Goal: Task Accomplishment & Management: Use online tool/utility

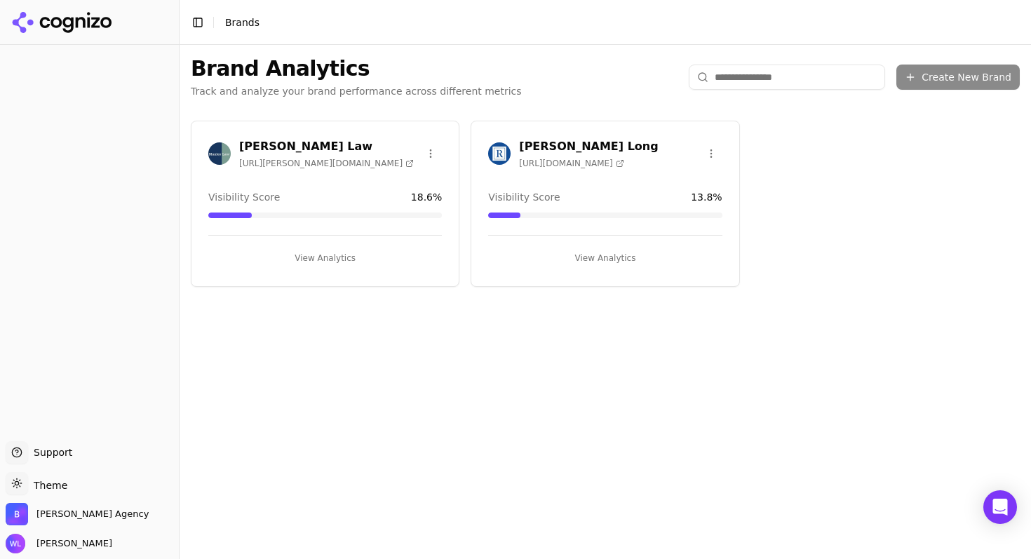
click at [600, 144] on h3 "[PERSON_NAME] Long" at bounding box center [588, 146] width 139 height 17
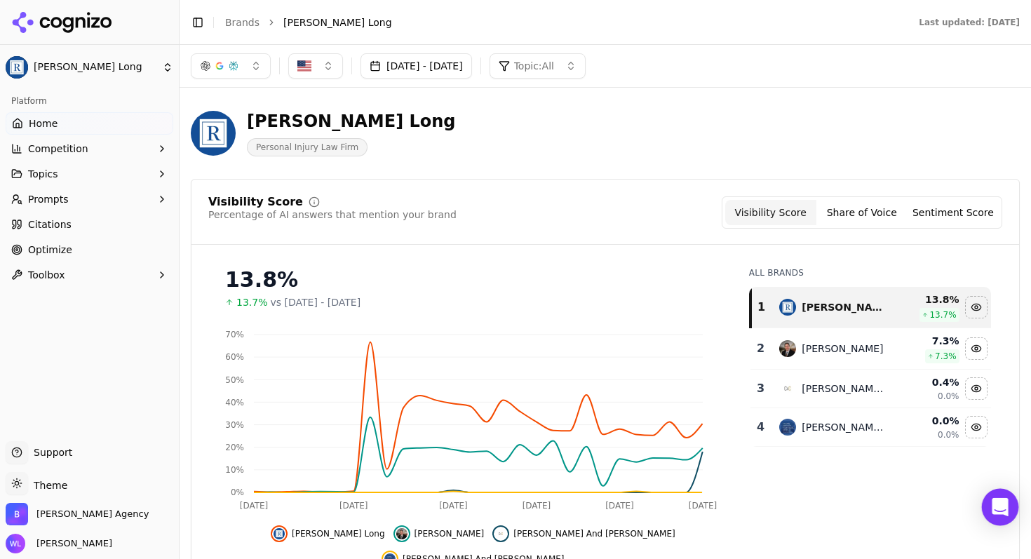
click at [996, 515] on div "Open Intercom Messenger" at bounding box center [1000, 507] width 37 height 37
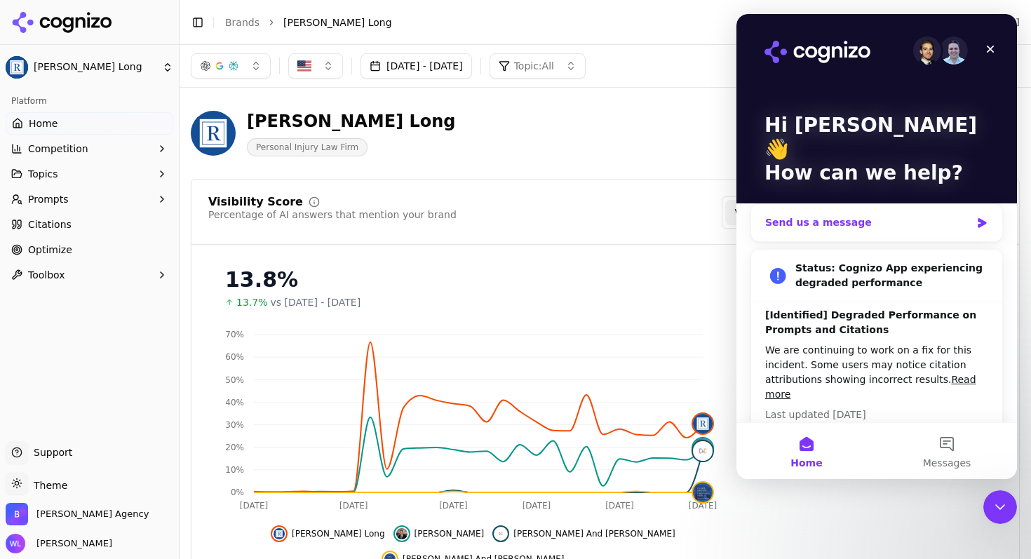
click at [816, 215] on div "Send us a message" at bounding box center [867, 222] width 205 height 15
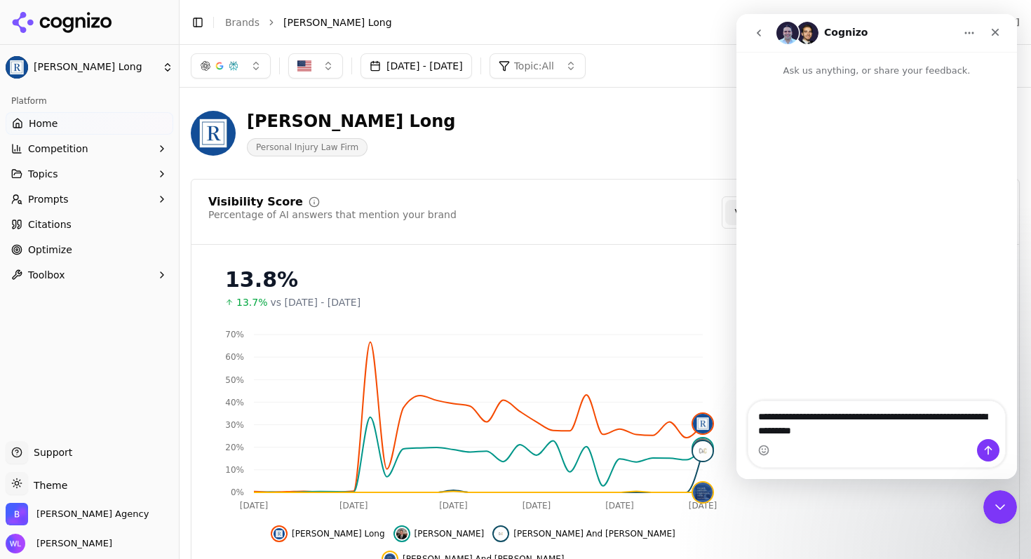
type textarea "**********"
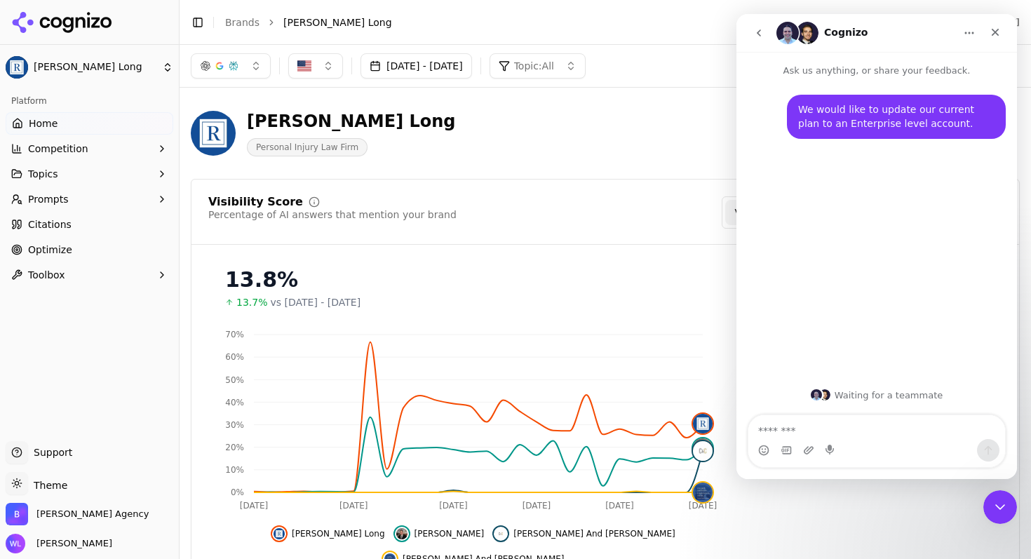
click at [654, 200] on div "Visibility Score Percentage of AI answers that mention your brand Visibility Sc…" at bounding box center [605, 212] width 794 height 32
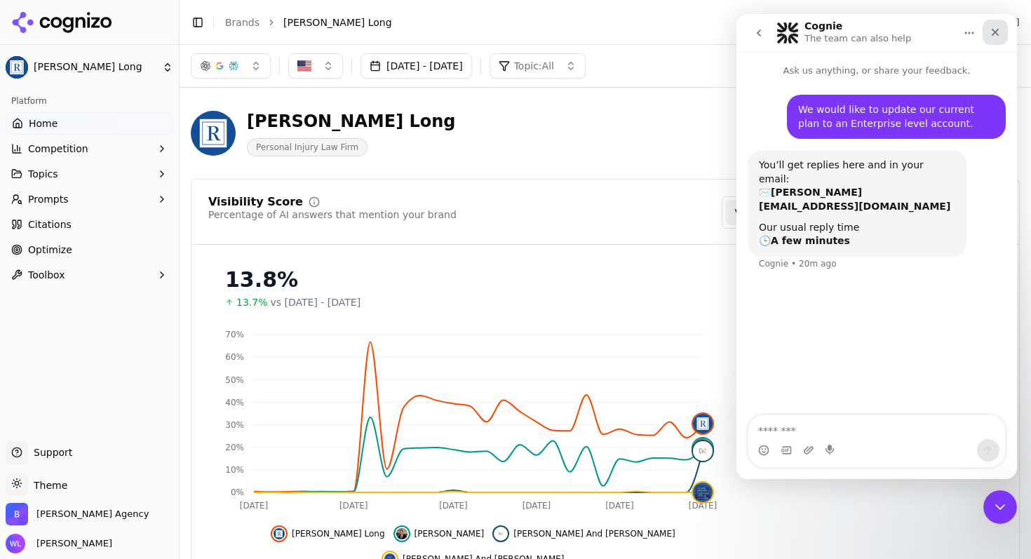
click at [996, 33] on icon "Close" at bounding box center [996, 33] width 8 height 8
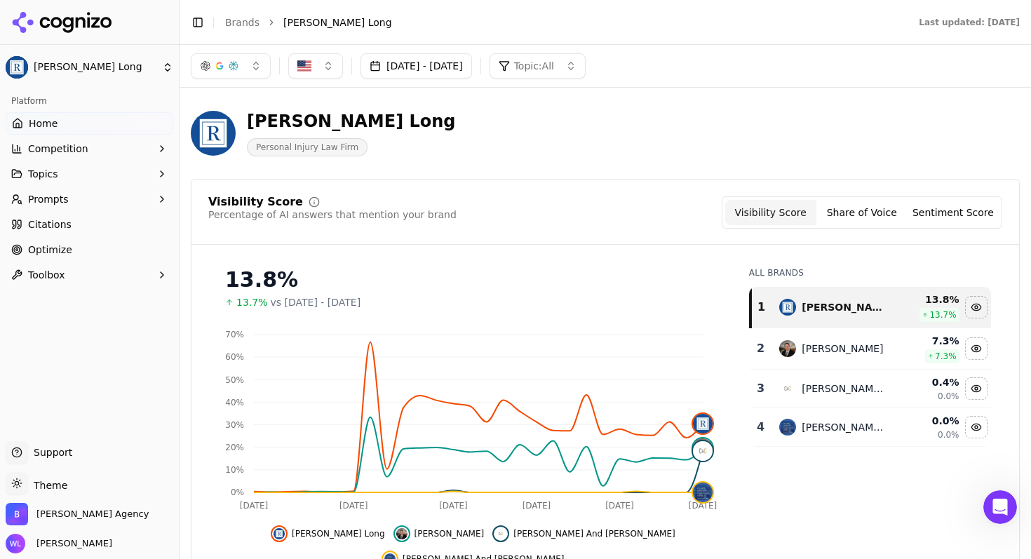
click at [97, 215] on link "Citations" at bounding box center [90, 224] width 168 height 22
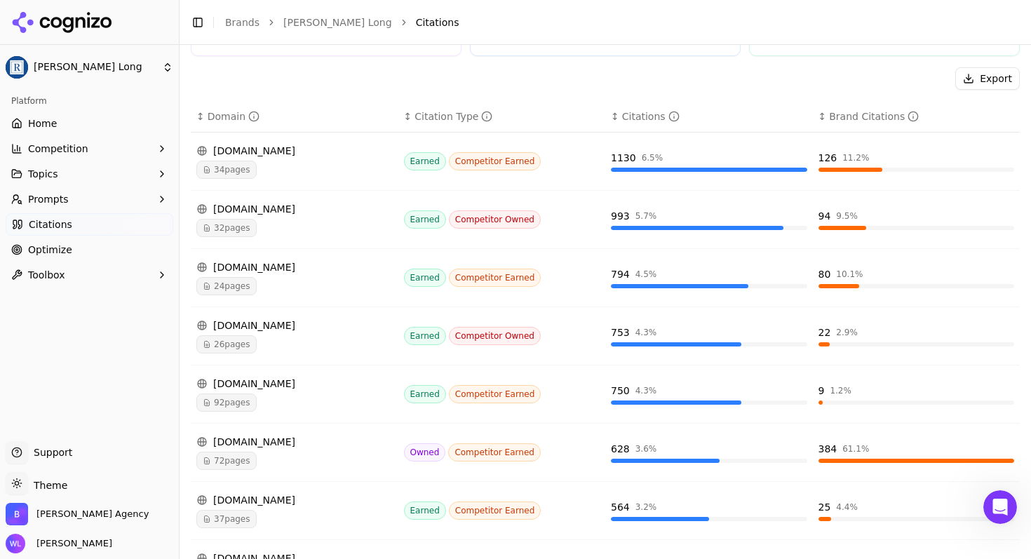
scroll to position [381, 0]
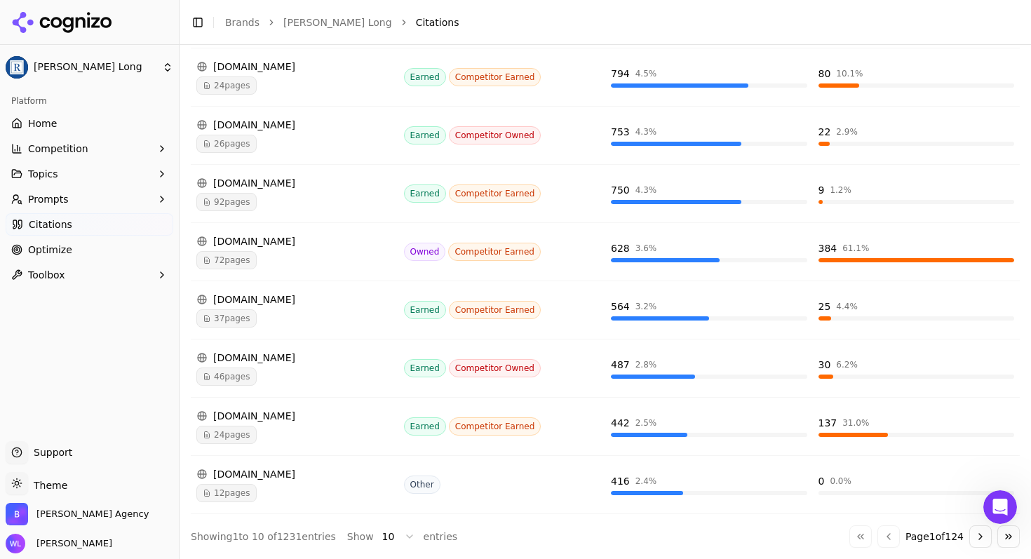
click at [69, 251] on link "Optimize" at bounding box center [90, 249] width 168 height 22
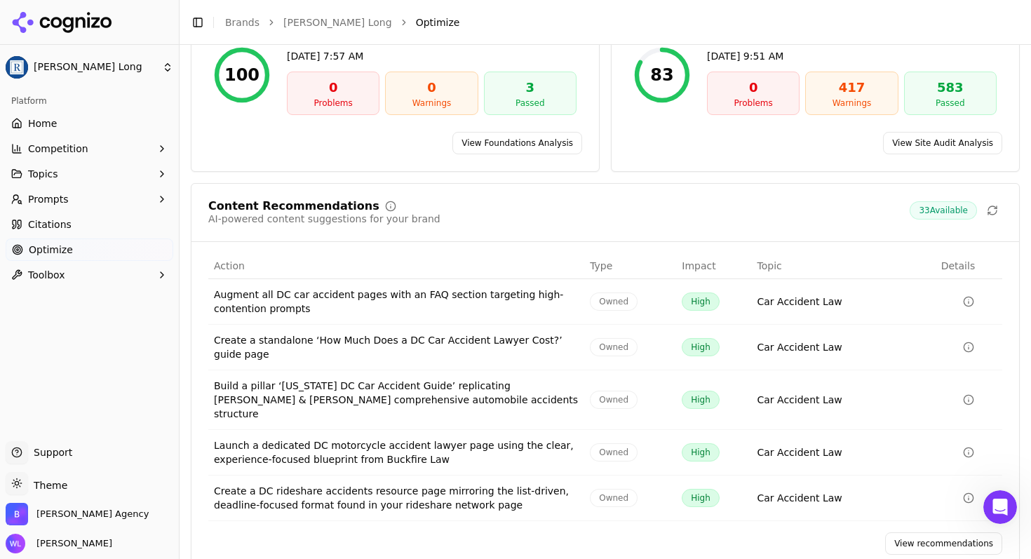
scroll to position [161, 0]
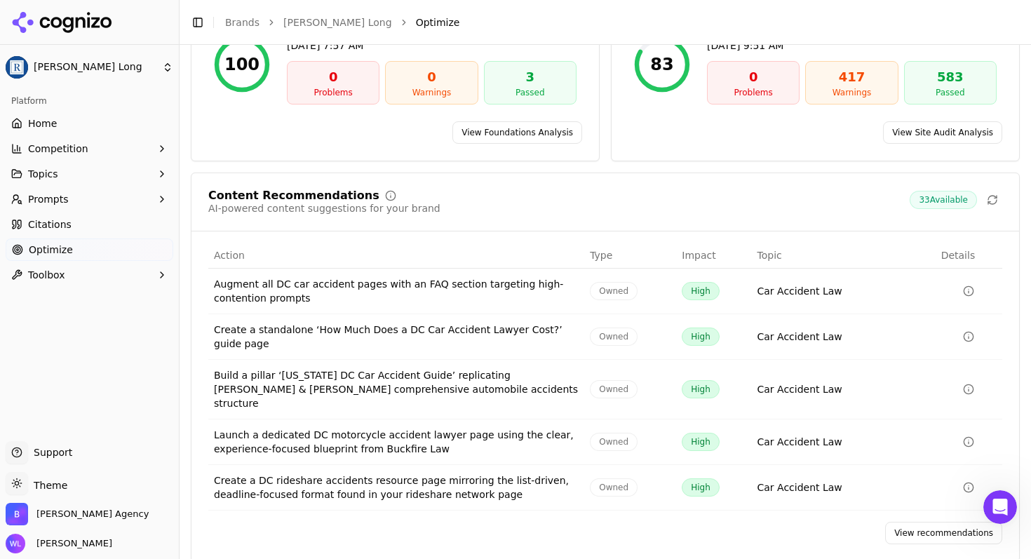
click at [90, 123] on link "Home" at bounding box center [90, 123] width 168 height 22
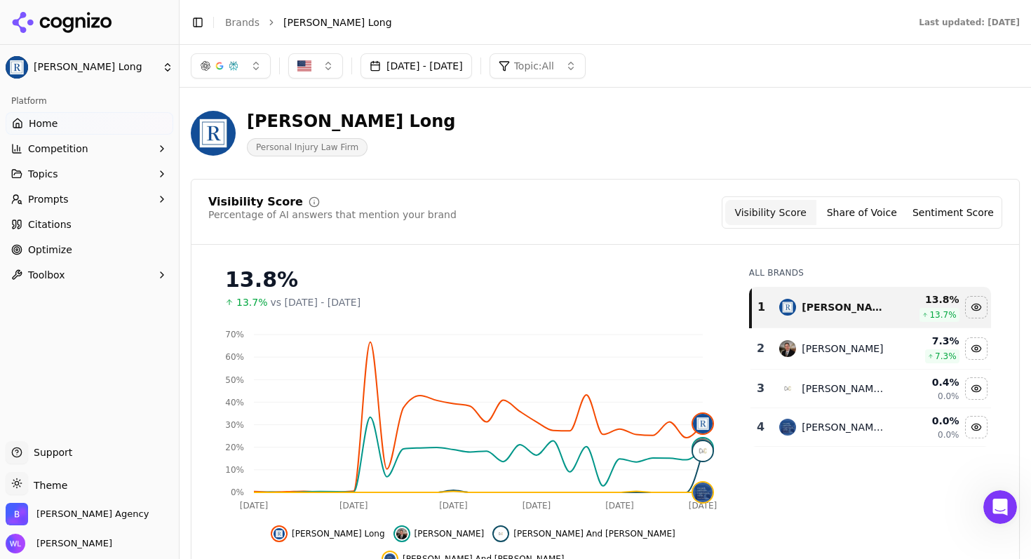
click at [682, 142] on div "Regan Zambri Long Personal Injury Law Firm" at bounding box center [505, 133] width 628 height 46
click at [919, 217] on button "Sentiment Score" at bounding box center [952, 212] width 91 height 25
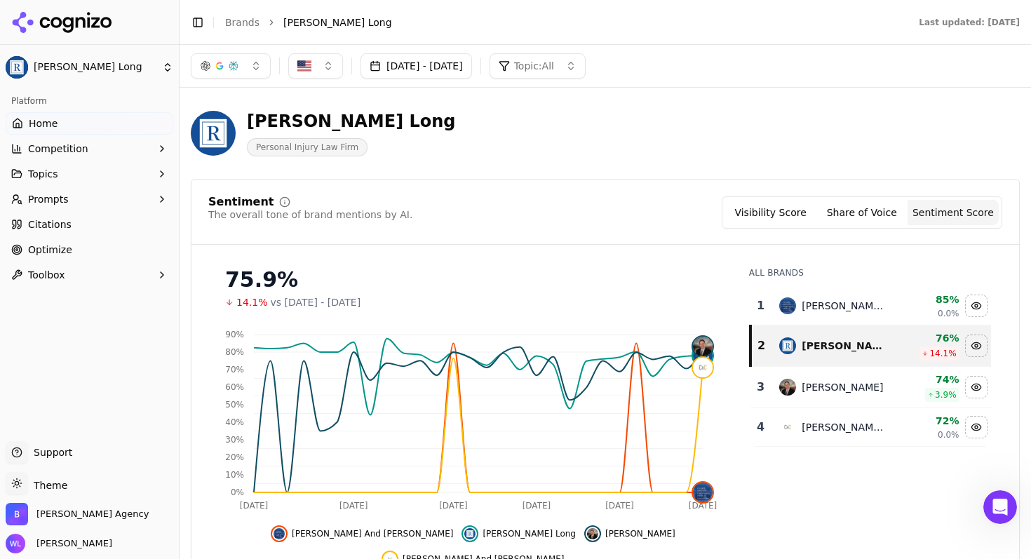
click at [880, 204] on button "Share of Voice" at bounding box center [861, 212] width 91 height 25
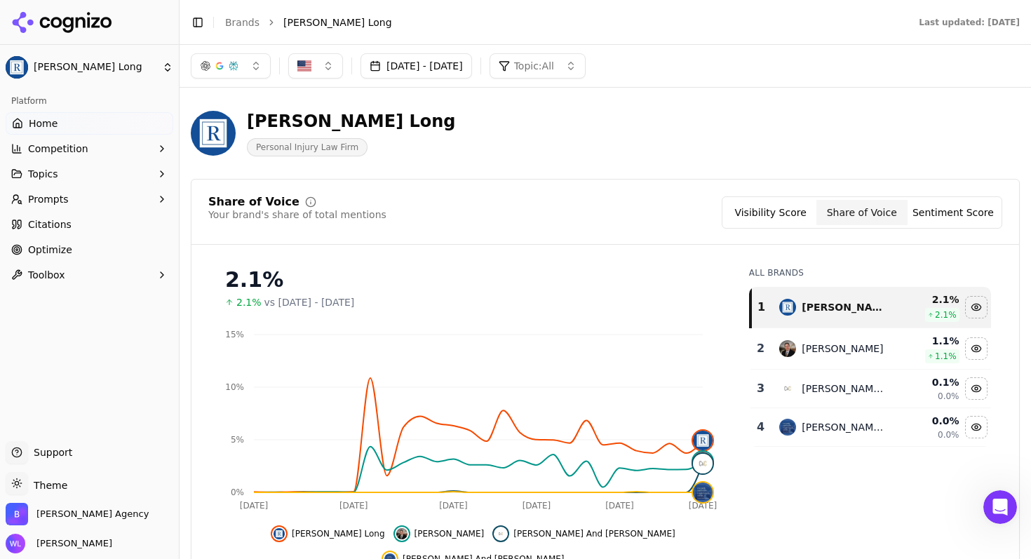
click at [786, 217] on button "Visibility Score" at bounding box center [770, 212] width 91 height 25
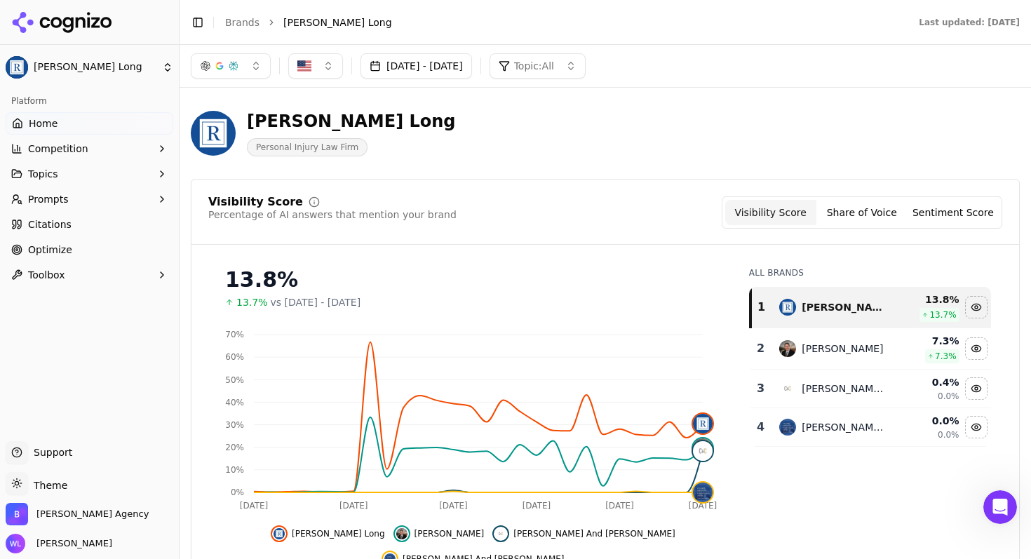
click at [302, 69] on img "button" at bounding box center [304, 66] width 14 height 14
click at [603, 152] on div "Regan Zambri Long Personal Injury Law Firm" at bounding box center [505, 133] width 628 height 46
click at [586, 58] on button "Topic: All" at bounding box center [537, 65] width 96 height 25
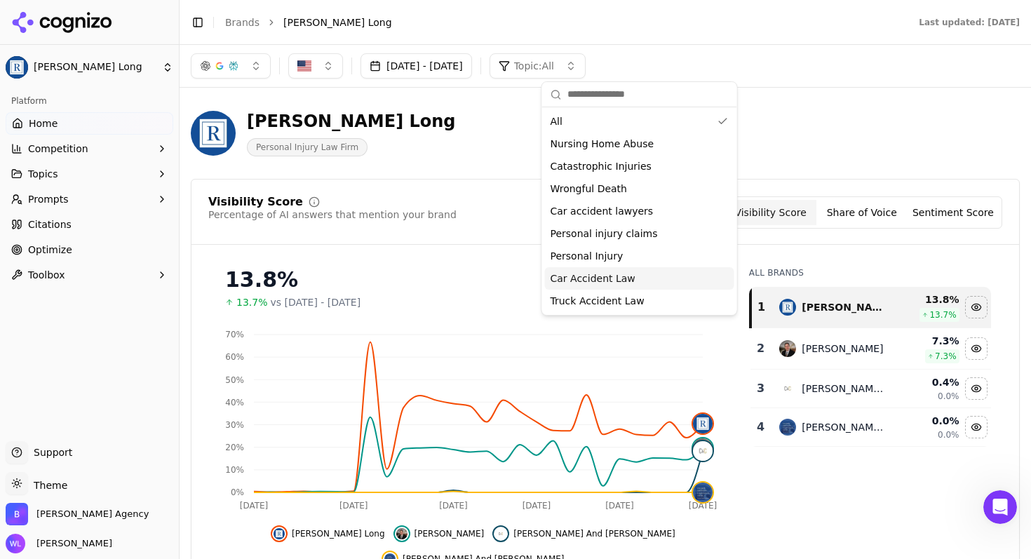
click at [612, 280] on span "Car Accident Law" at bounding box center [592, 278] width 85 height 14
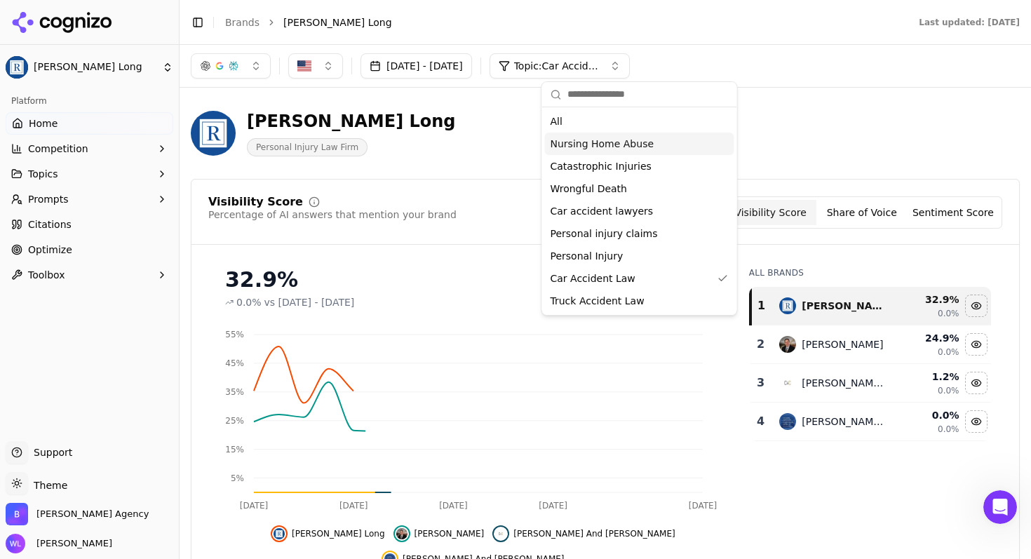
click at [839, 119] on div "Regan Zambri Long Personal Injury Law Firm" at bounding box center [605, 133] width 829 height 69
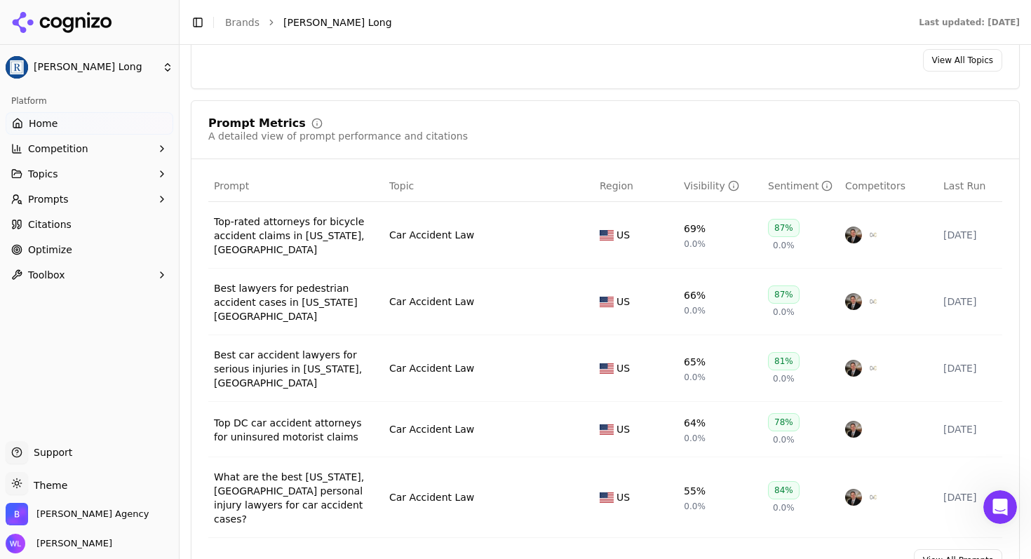
scroll to position [973, 0]
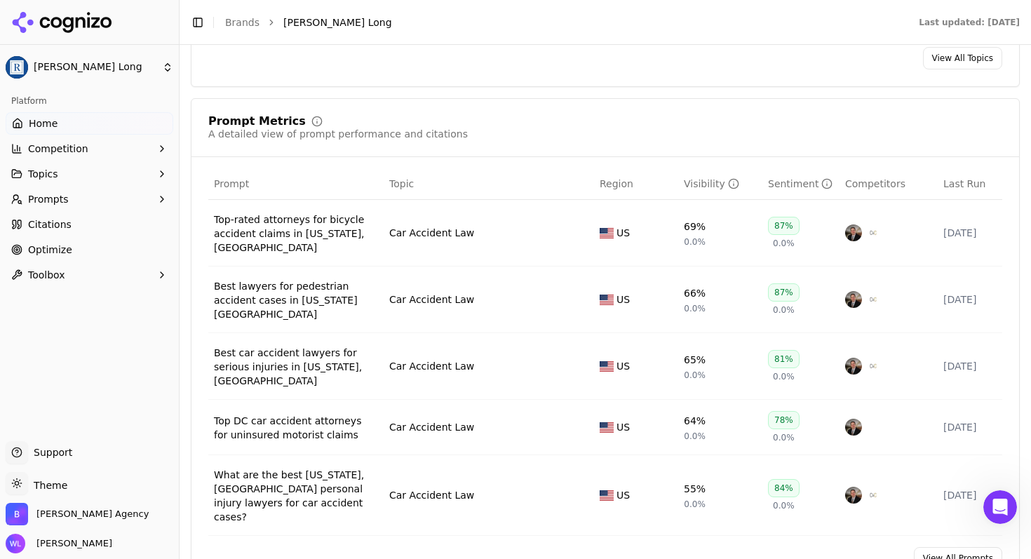
click at [958, 547] on link "View All Prompts" at bounding box center [958, 558] width 88 height 22
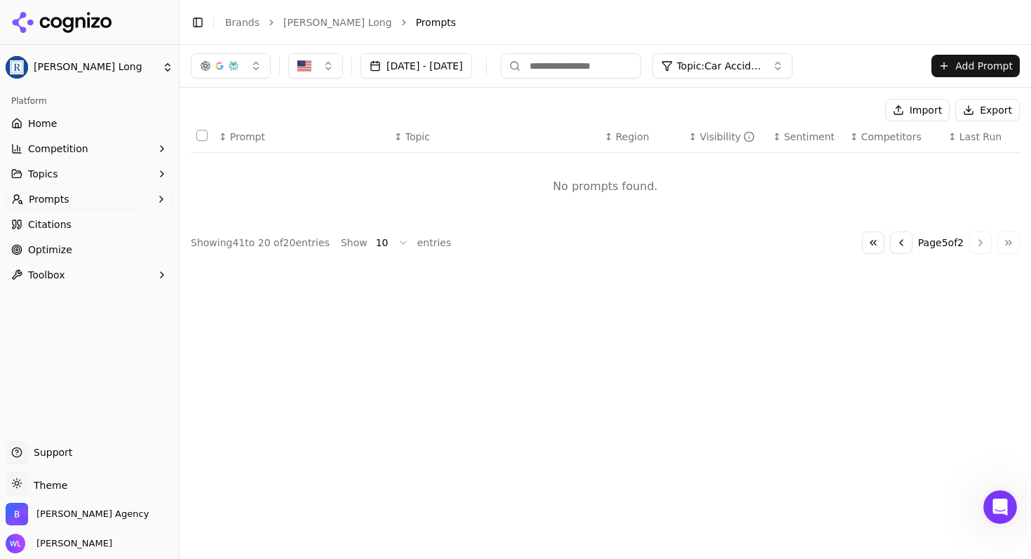
click at [72, 125] on link "Home" at bounding box center [90, 123] width 168 height 22
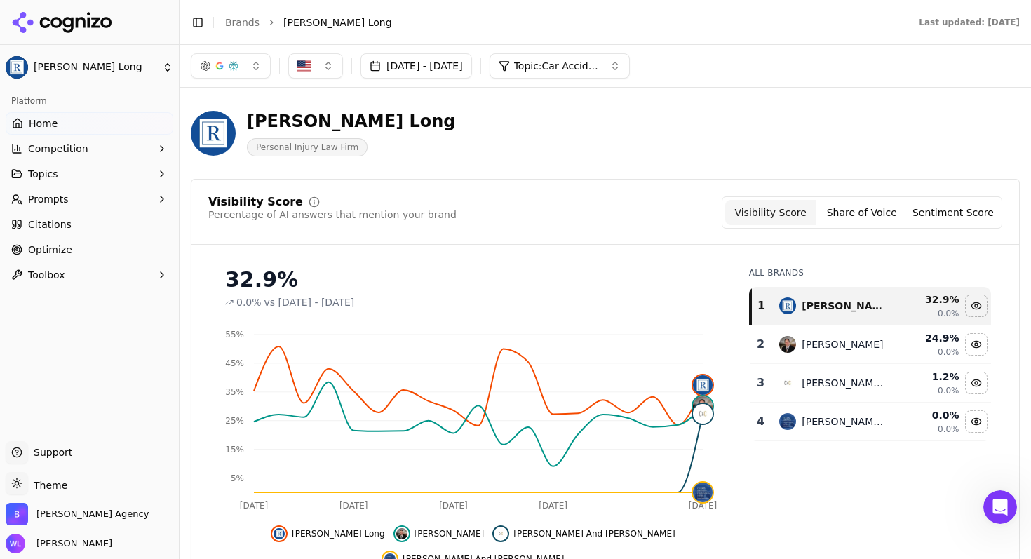
click at [238, 22] on link "Brands" at bounding box center [242, 22] width 34 height 11
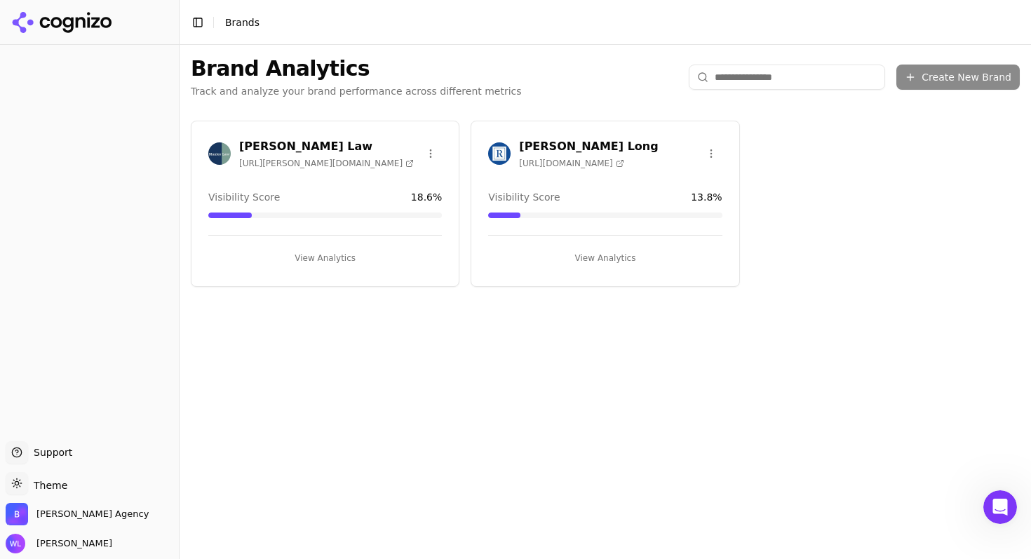
click at [307, 147] on h3 "[PERSON_NAME] Law" at bounding box center [326, 146] width 175 height 17
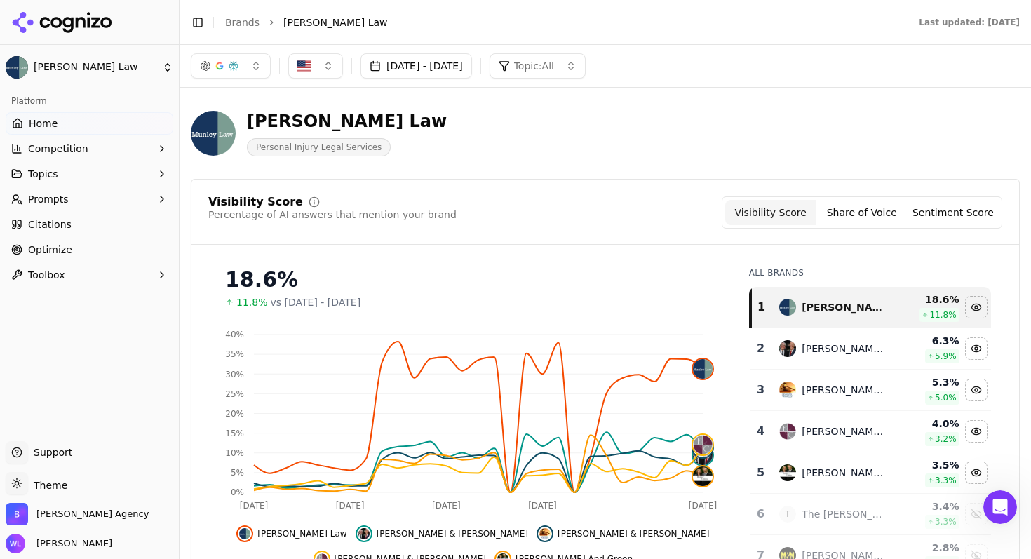
click at [100, 283] on button "Toolbox" at bounding box center [90, 275] width 168 height 22
click at [95, 328] on link "View All" at bounding box center [89, 320] width 133 height 20
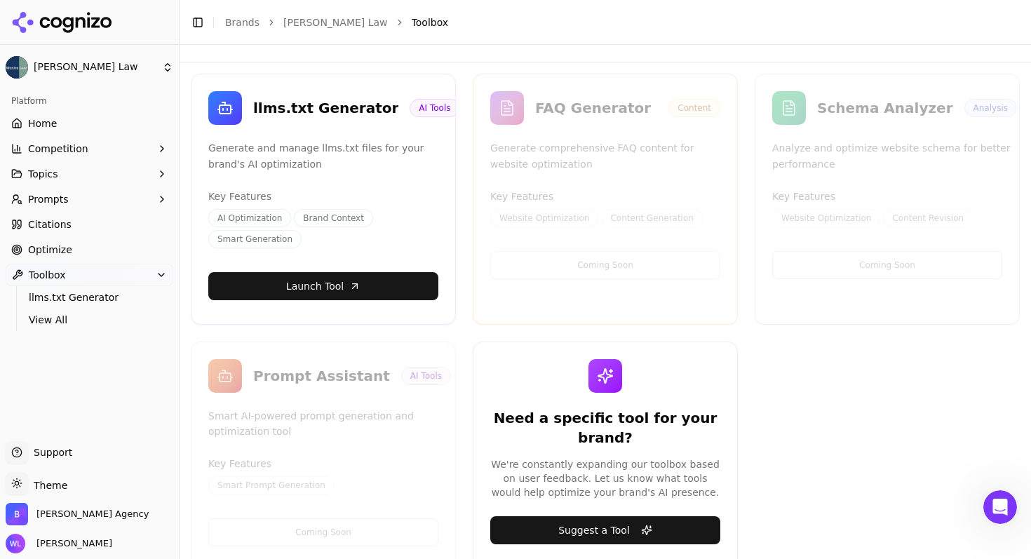
click at [108, 196] on button "Prompts" at bounding box center [90, 199] width 168 height 22
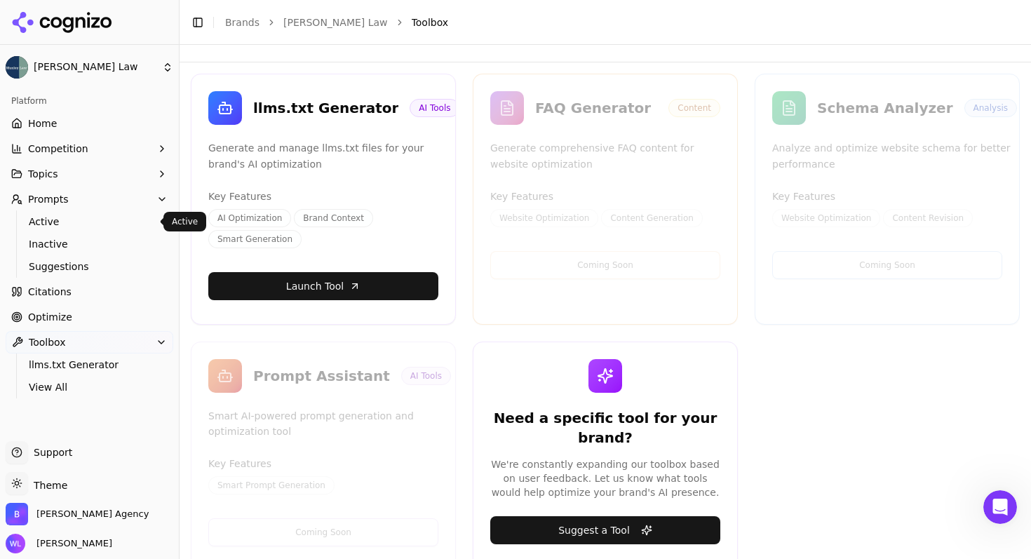
click at [104, 215] on span "Active" at bounding box center [90, 222] width 122 height 14
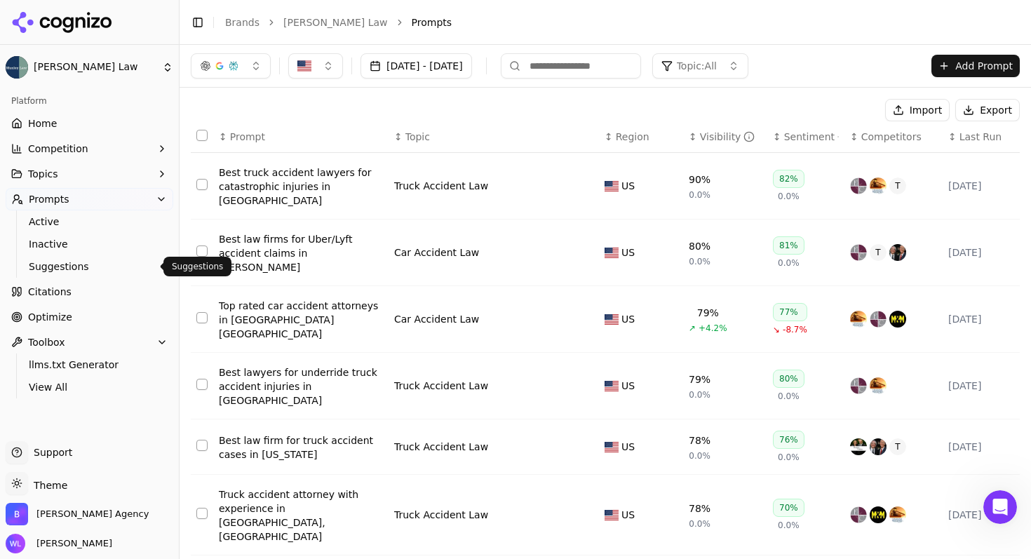
click at [48, 264] on span "Suggestions" at bounding box center [90, 266] width 122 height 14
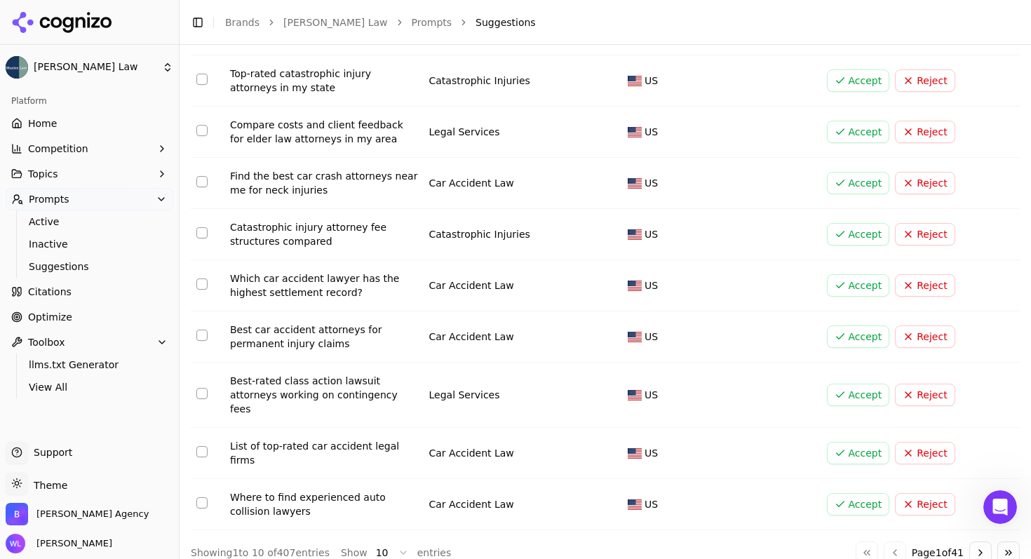
scroll to position [151, 0]
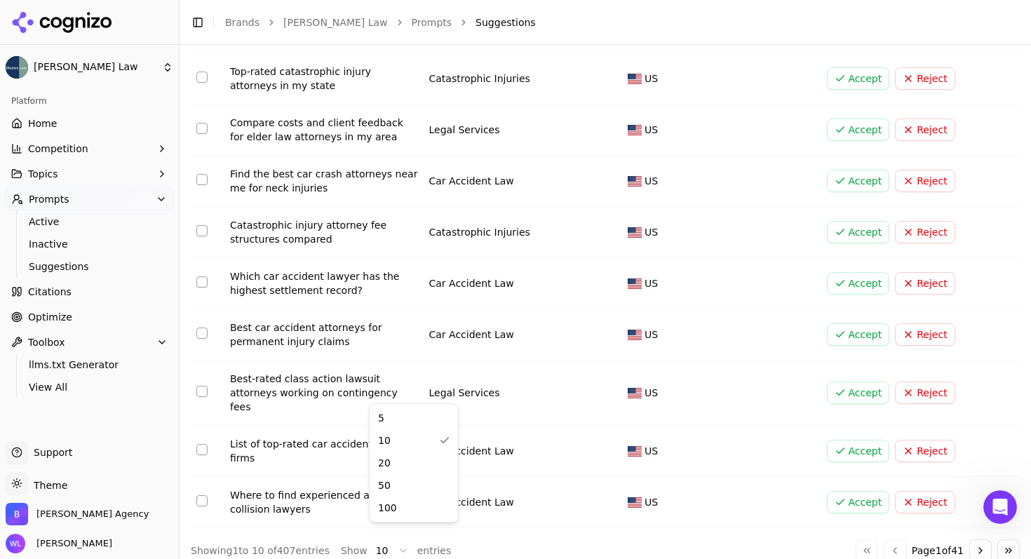
click at [375, 538] on html "Munley Law Platform Home Competition Topics Prompts Active Inactive Suggestions…" at bounding box center [515, 296] width 1031 height 593
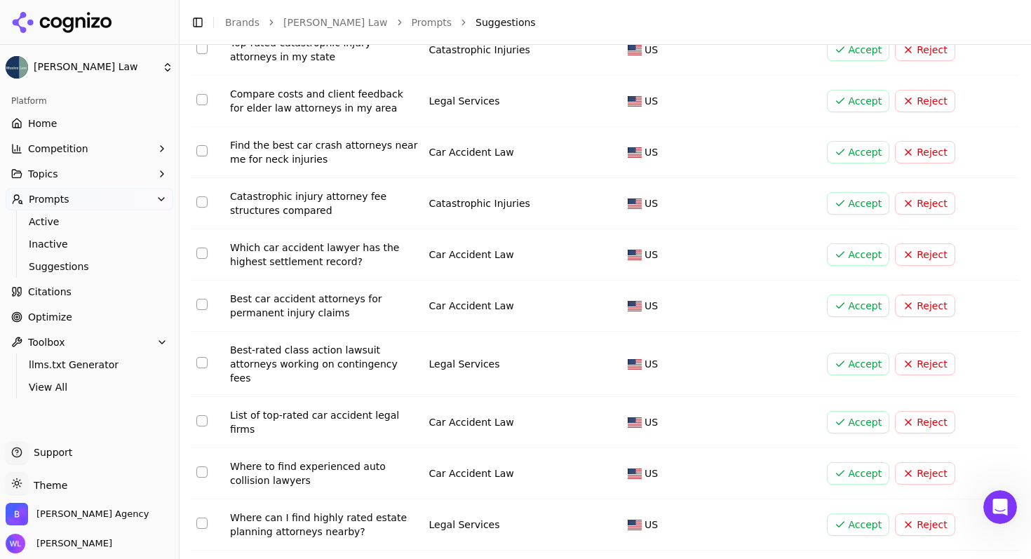
scroll to position [276, 0]
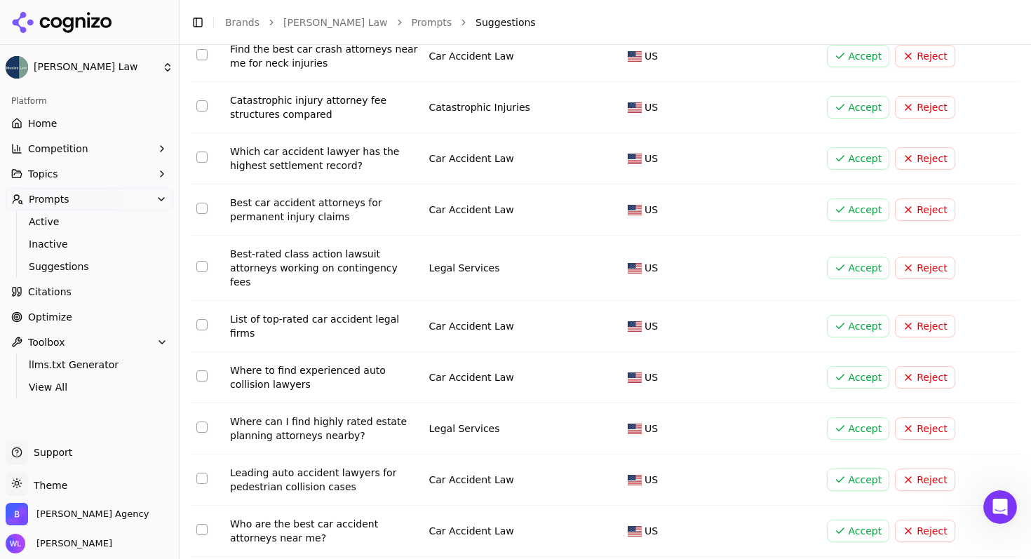
click at [931, 417] on button "Reject" at bounding box center [925, 428] width 60 height 22
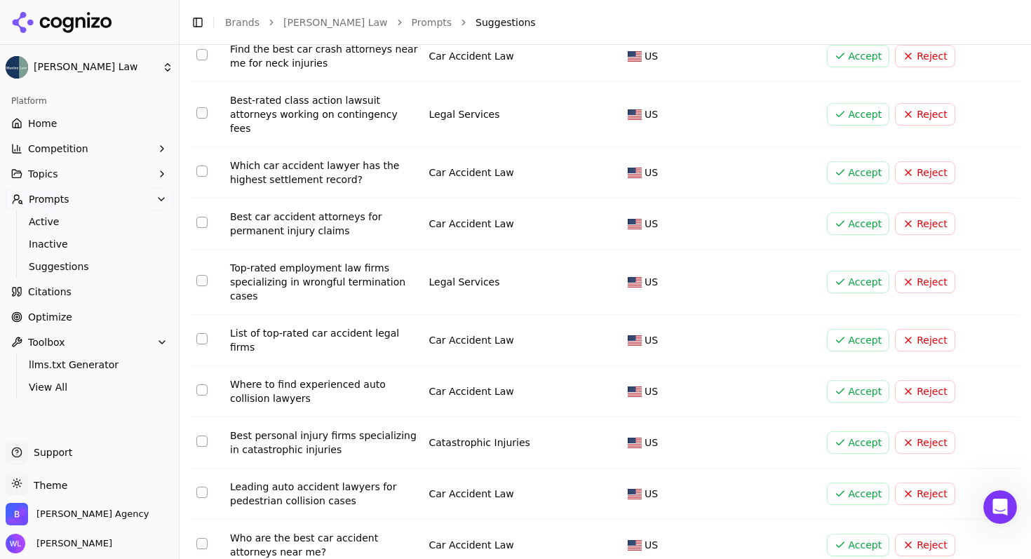
click at [910, 271] on button "Reject" at bounding box center [925, 282] width 60 height 22
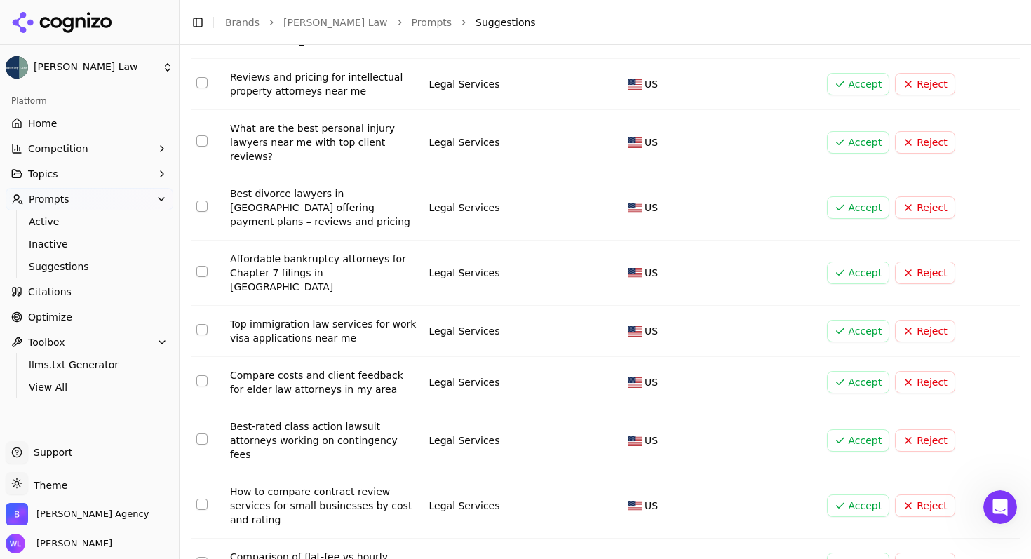
click at [917, 262] on button "Reject" at bounding box center [925, 273] width 60 height 22
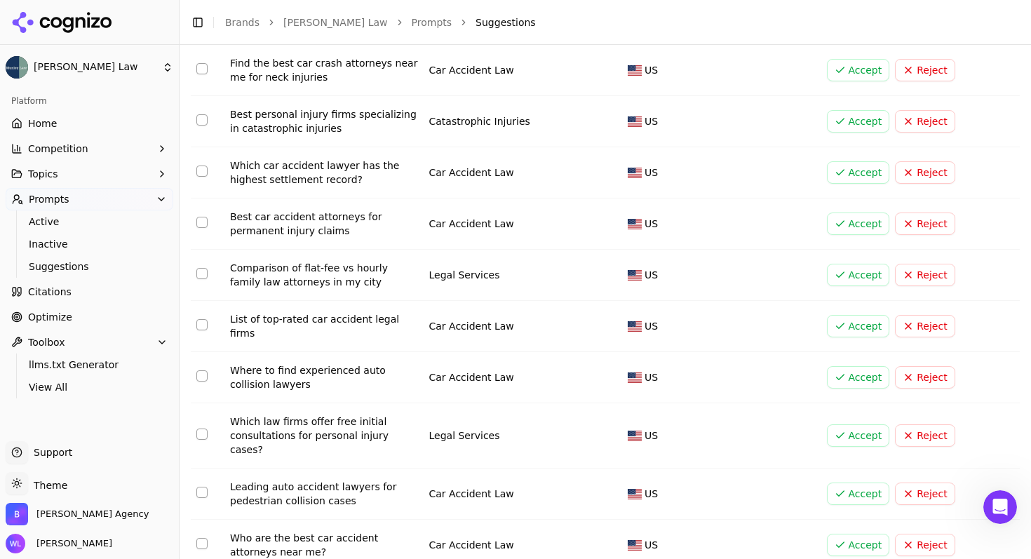
click at [931, 267] on button "Reject" at bounding box center [925, 275] width 60 height 22
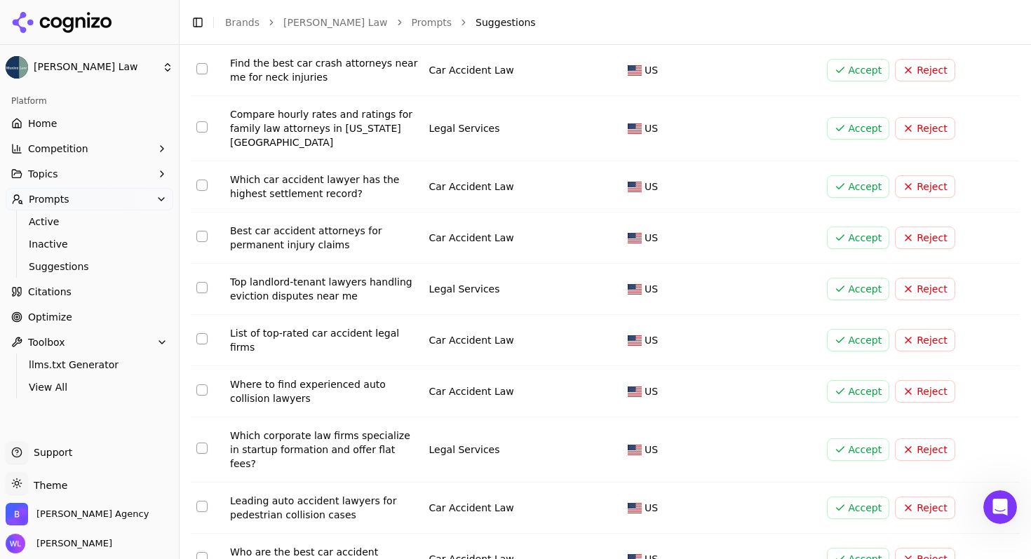
click at [917, 278] on button "Reject" at bounding box center [925, 289] width 60 height 22
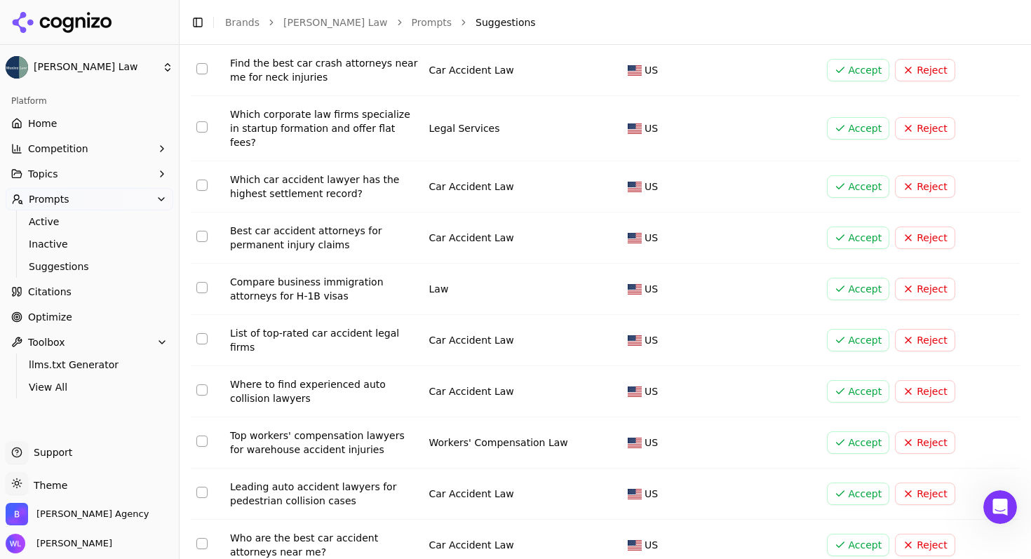
click at [916, 278] on button "Reject" at bounding box center [925, 289] width 60 height 22
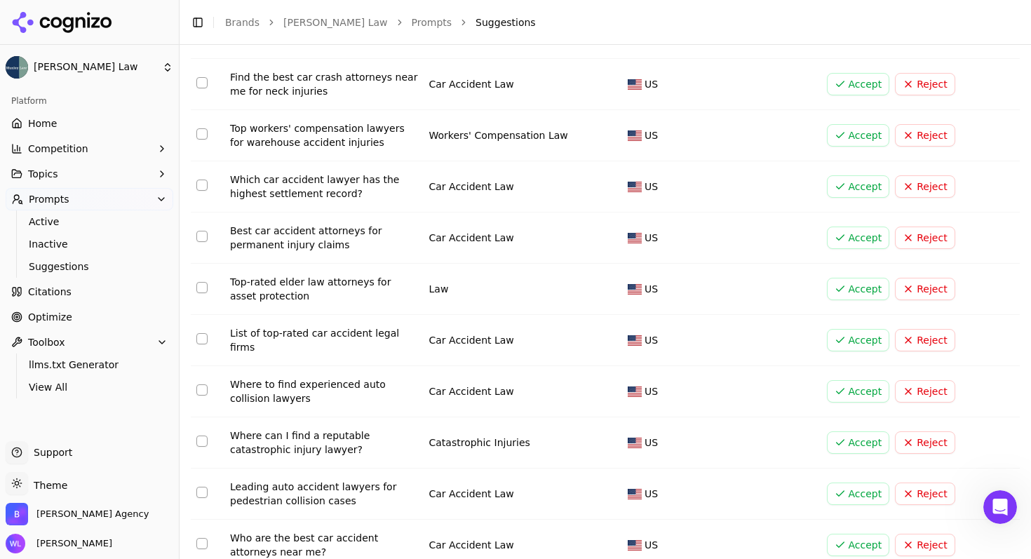
click at [926, 278] on button "Reject" at bounding box center [925, 289] width 60 height 22
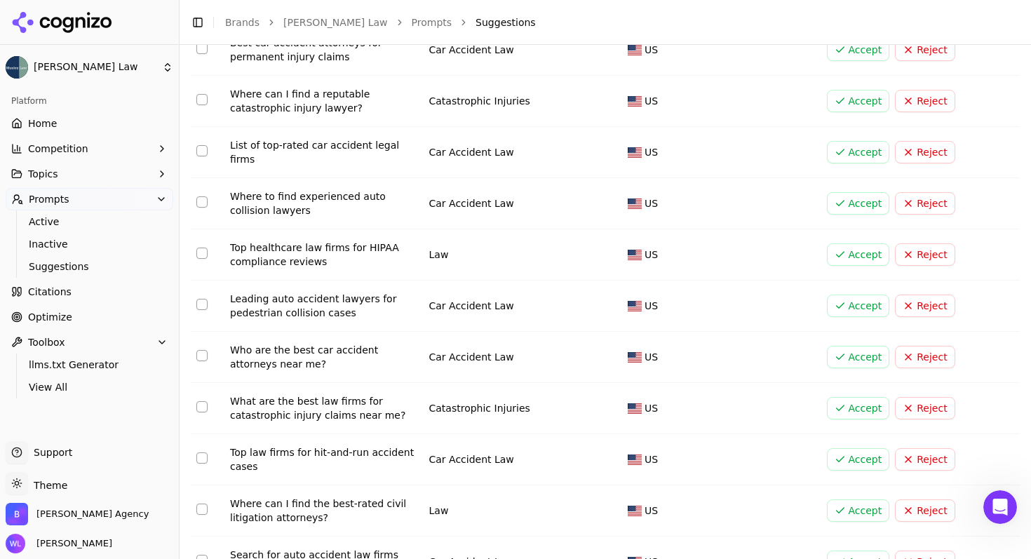
scroll to position [464, 0]
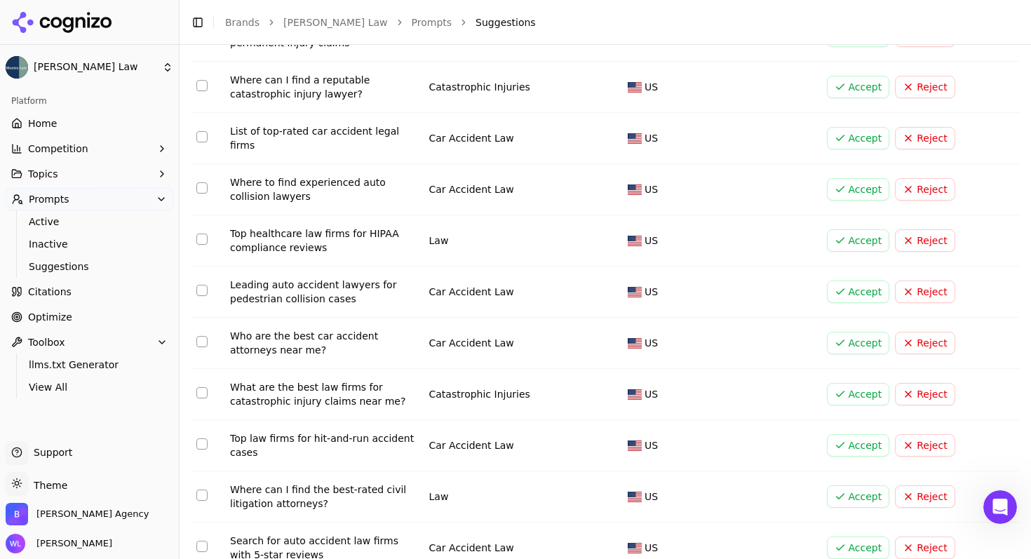
click at [923, 232] on button "Reject" at bounding box center [925, 240] width 60 height 22
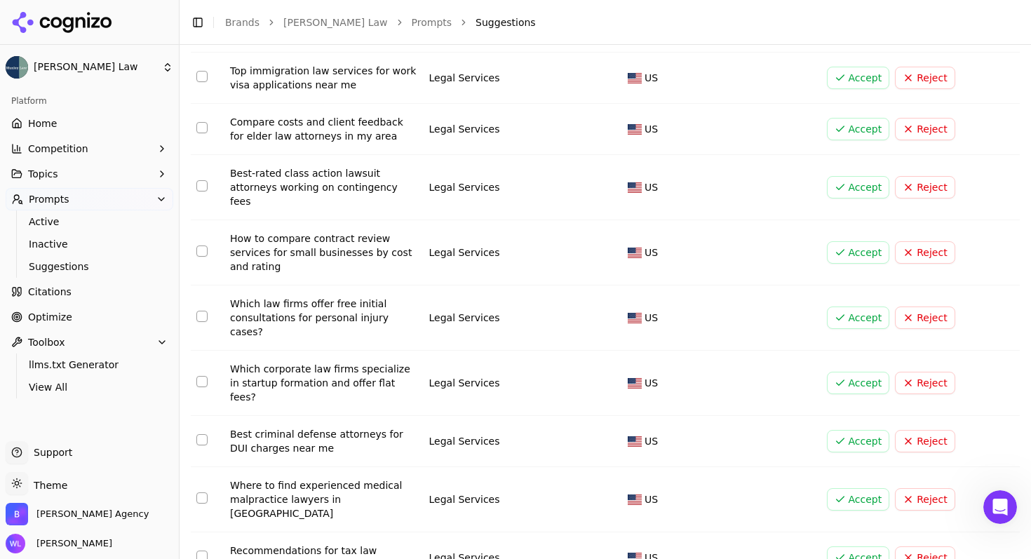
scroll to position [492, 0]
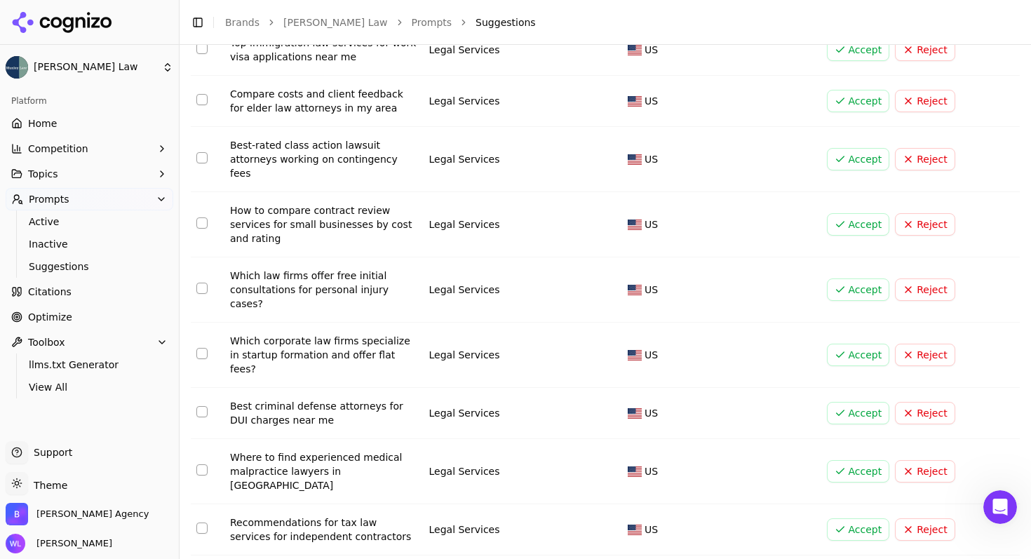
click at [934, 402] on button "Reject" at bounding box center [925, 413] width 60 height 22
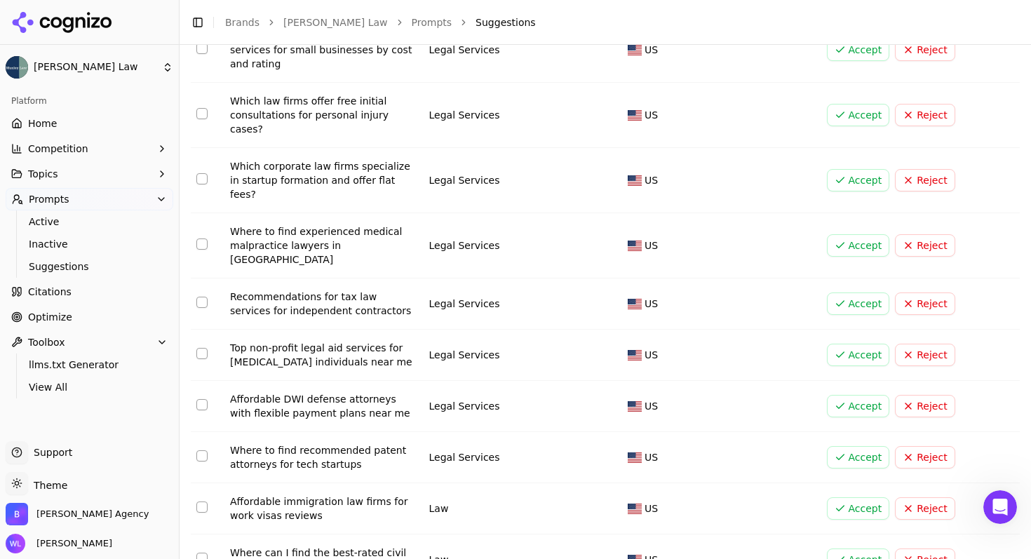
scroll to position [666, 0]
click at [921, 548] on button "Reject" at bounding box center [925, 559] width 60 height 22
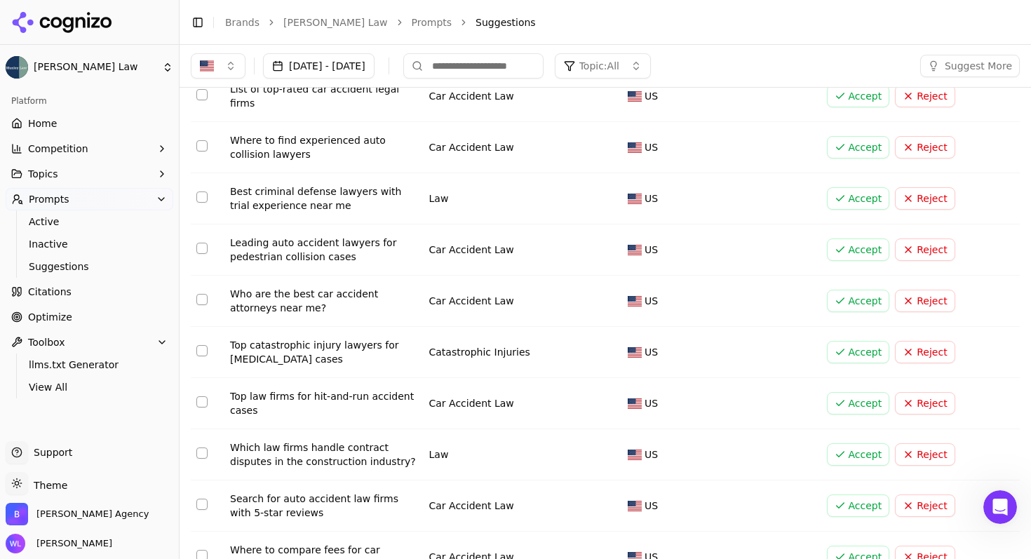
scroll to position [501, 0]
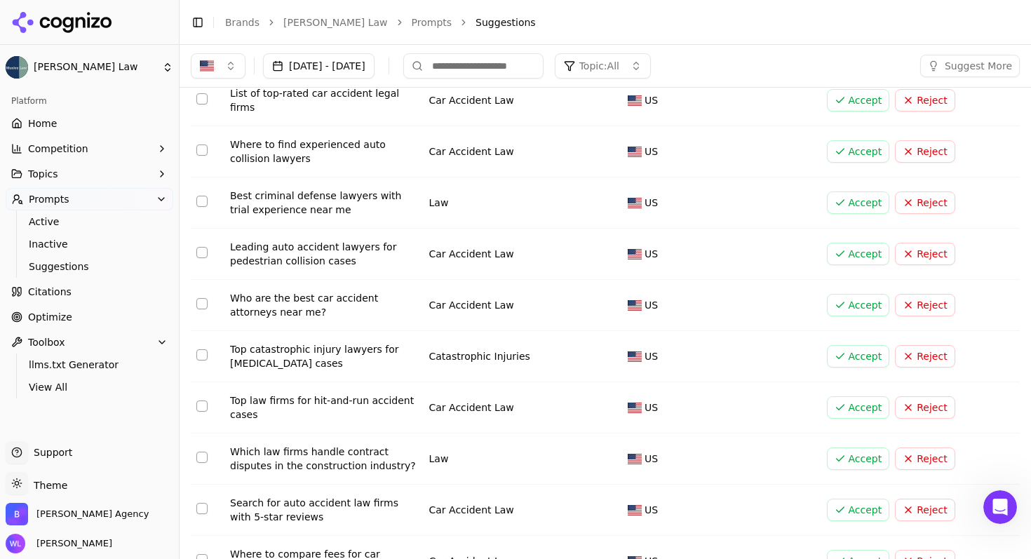
click at [925, 191] on button "Reject" at bounding box center [925, 202] width 60 height 22
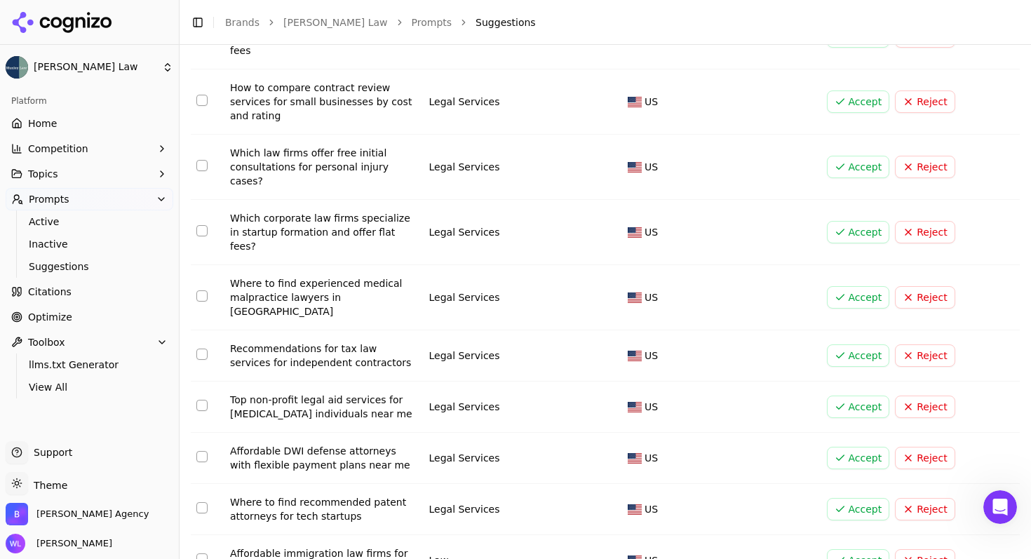
scroll to position [618, 0]
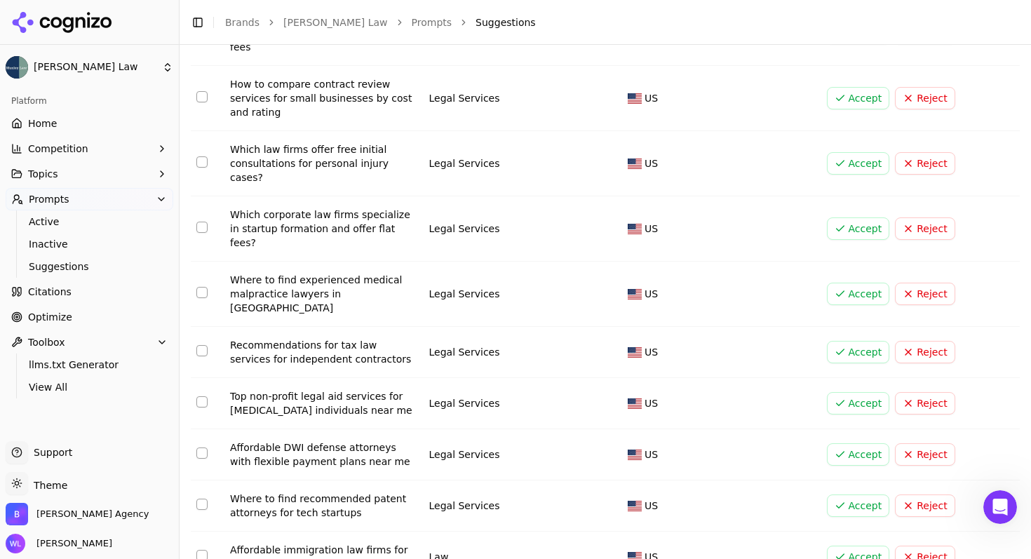
click at [919, 443] on button "Reject" at bounding box center [925, 454] width 60 height 22
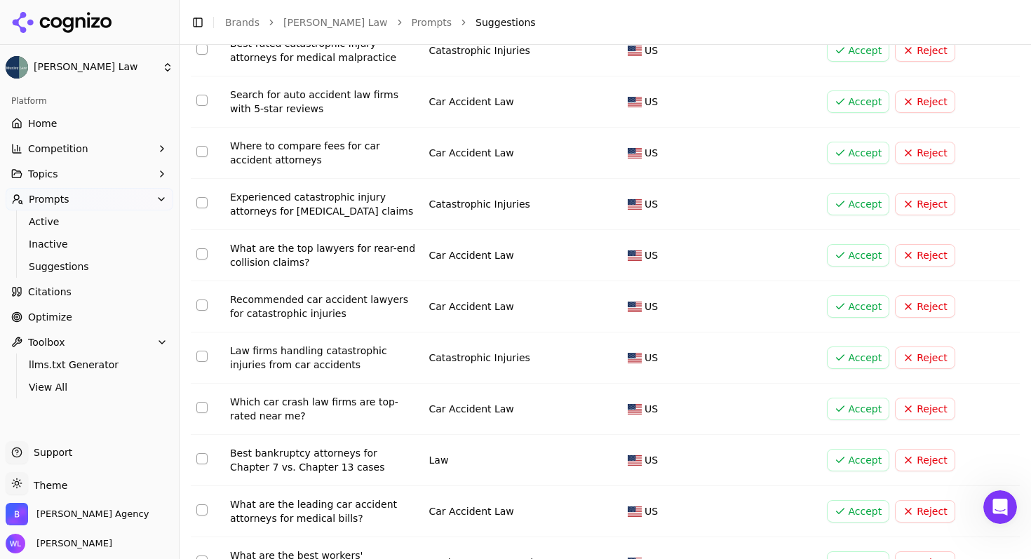
scroll to position [952, 0]
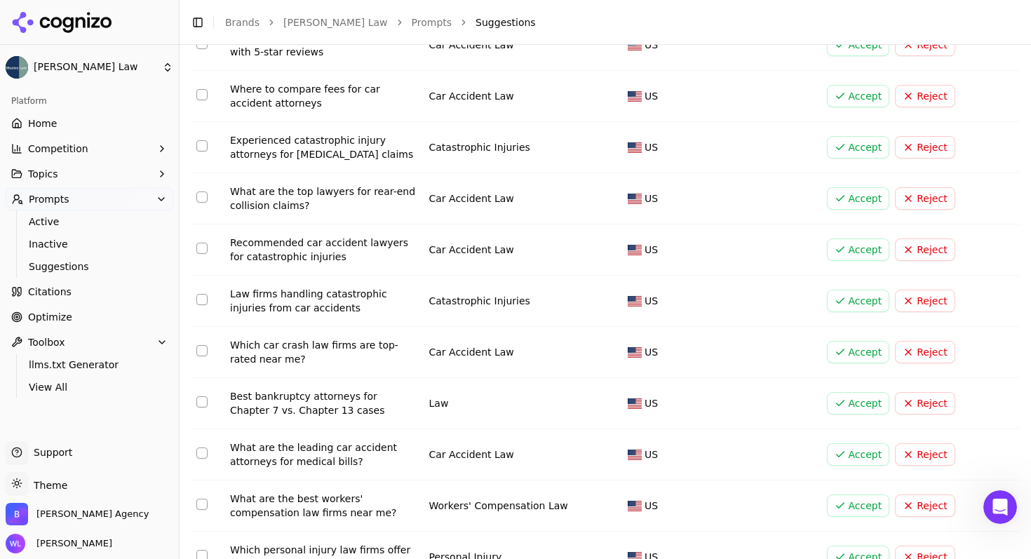
click at [910, 414] on button "Reject" at bounding box center [925, 403] width 60 height 22
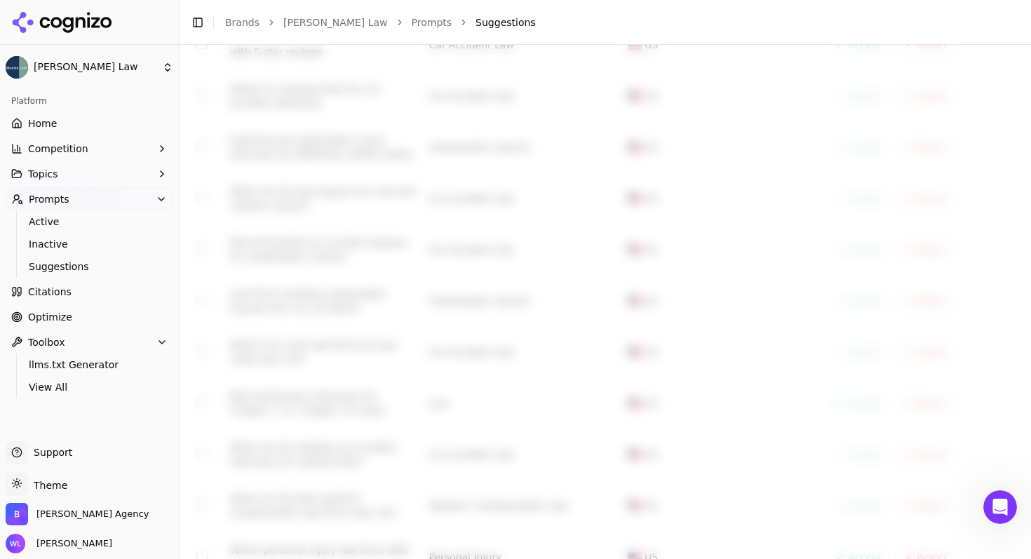
scroll to position [994, 0]
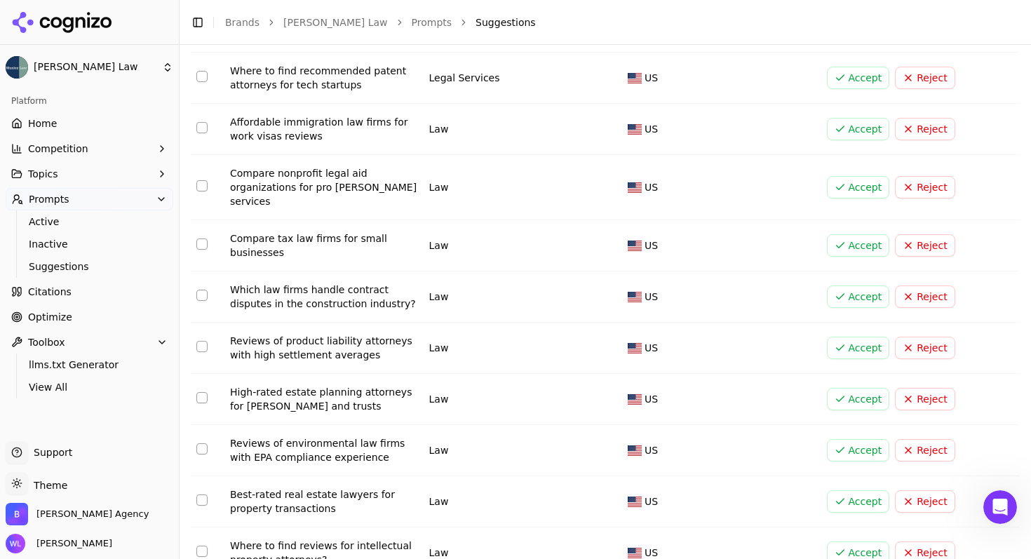
click at [936, 490] on button "Reject" at bounding box center [925, 501] width 60 height 22
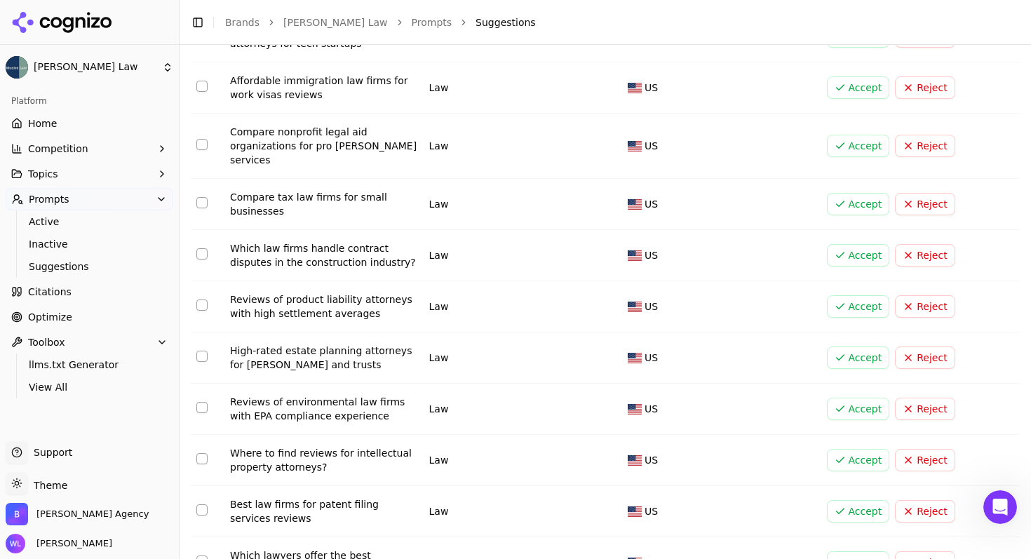
scroll to position [1051, 0]
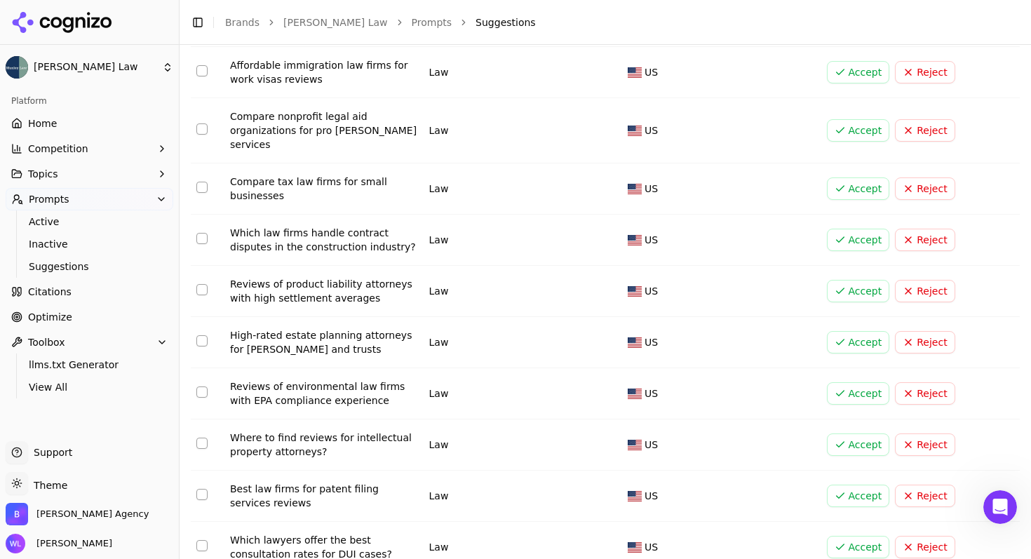
click at [913, 485] on button "Reject" at bounding box center [925, 496] width 60 height 22
click at [919, 433] on button "Reject" at bounding box center [925, 444] width 60 height 22
click at [930, 382] on button "Reject" at bounding box center [925, 393] width 60 height 22
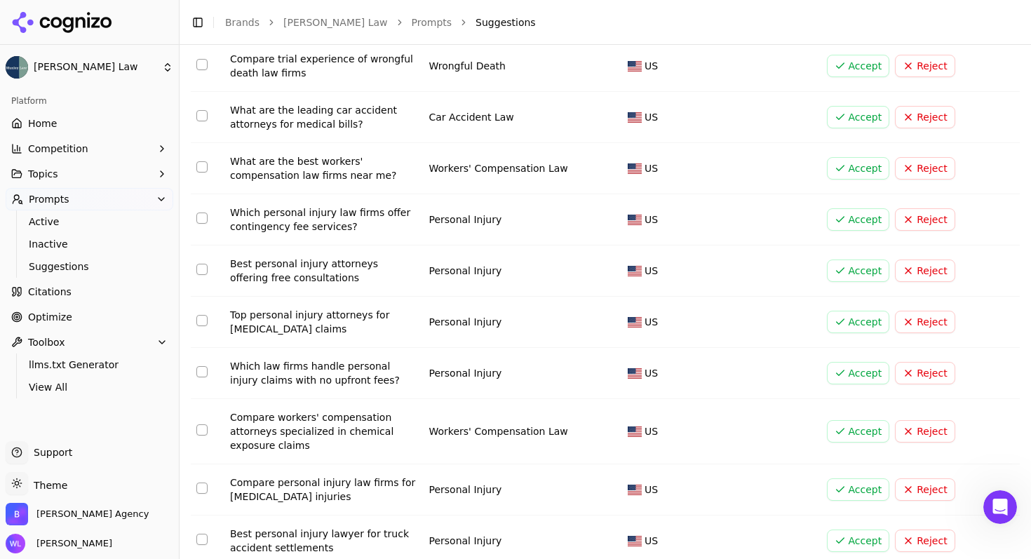
scroll to position [1294, 0]
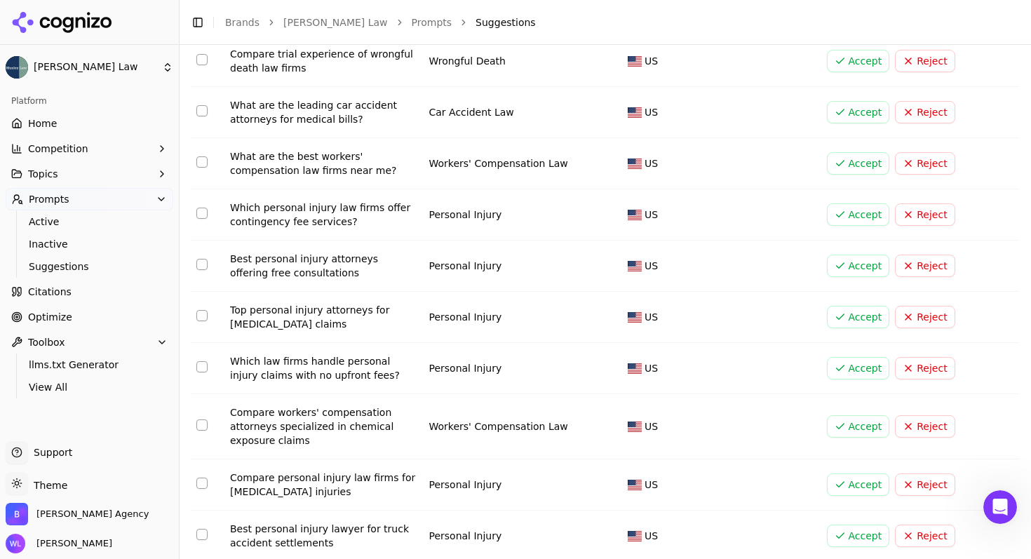
click at [536, 420] on div "Workers' Compensation Law" at bounding box center [523, 426] width 188 height 14
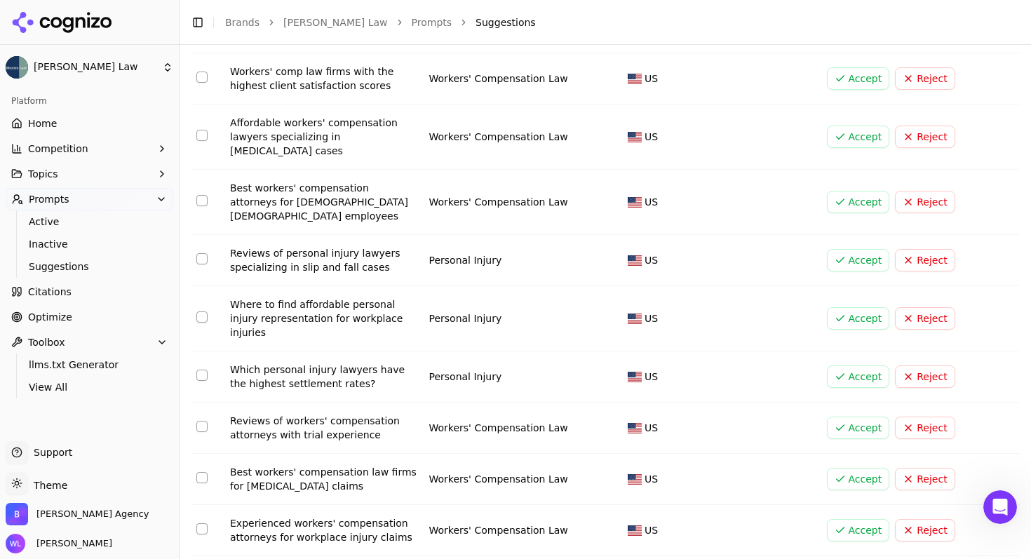
scroll to position [1804, 0]
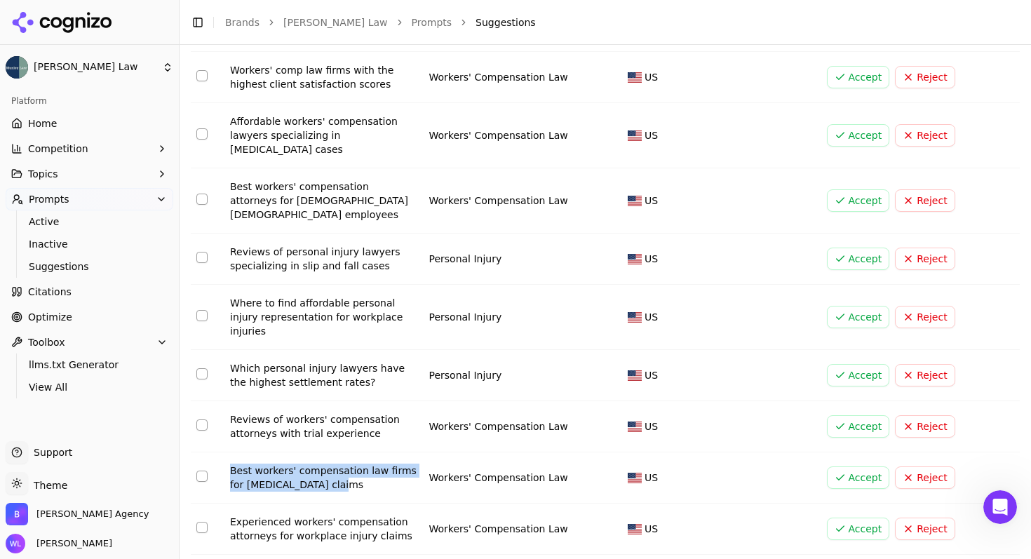
drag, startPoint x: 349, startPoint y: 460, endPoint x: 225, endPoint y: 444, distance: 125.2
click at [225, 452] on td "Best workers' compensation law firms for hearing loss claims" at bounding box center [323, 477] width 199 height 51
click at [297, 464] on div "Best workers' compensation law firms for hearing loss claims" at bounding box center [324, 478] width 188 height 28
drag, startPoint x: 341, startPoint y: 457, endPoint x: 256, endPoint y: 445, distance: 85.7
click at [256, 464] on div "Best workers' compensation law firms for hearing loss claims" at bounding box center [324, 478] width 188 height 28
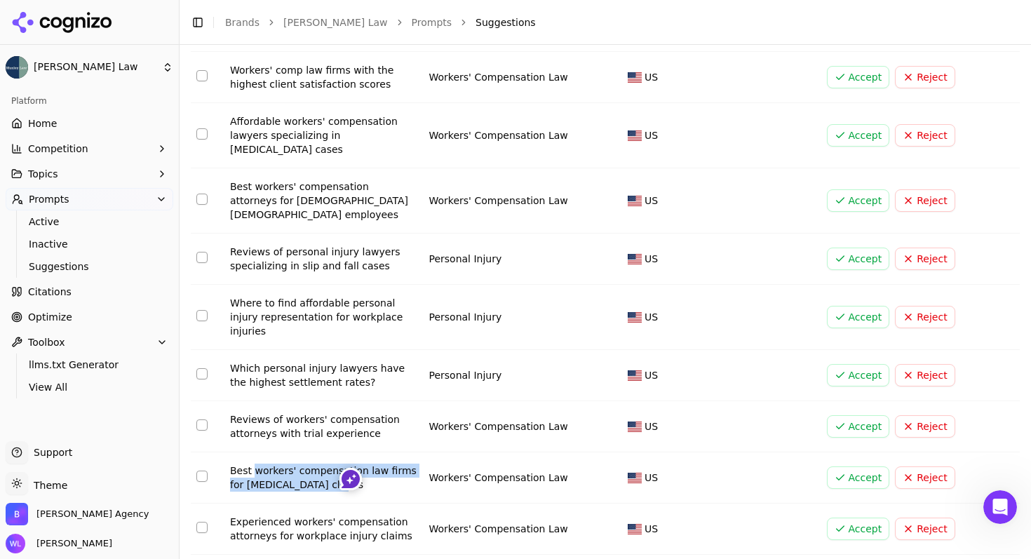
copy div "workers' compensation law firms for hearing loss claims"
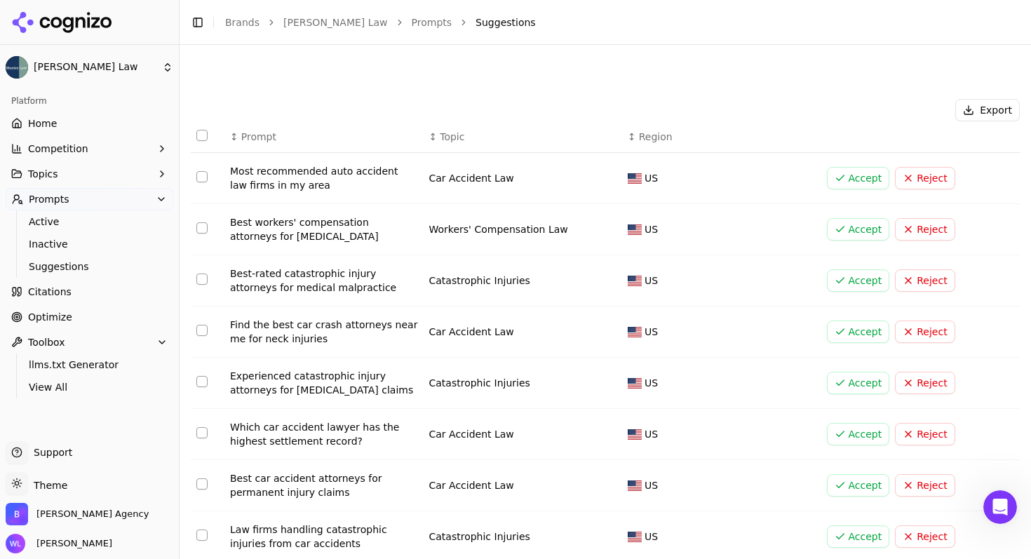
scroll to position [1804, 0]
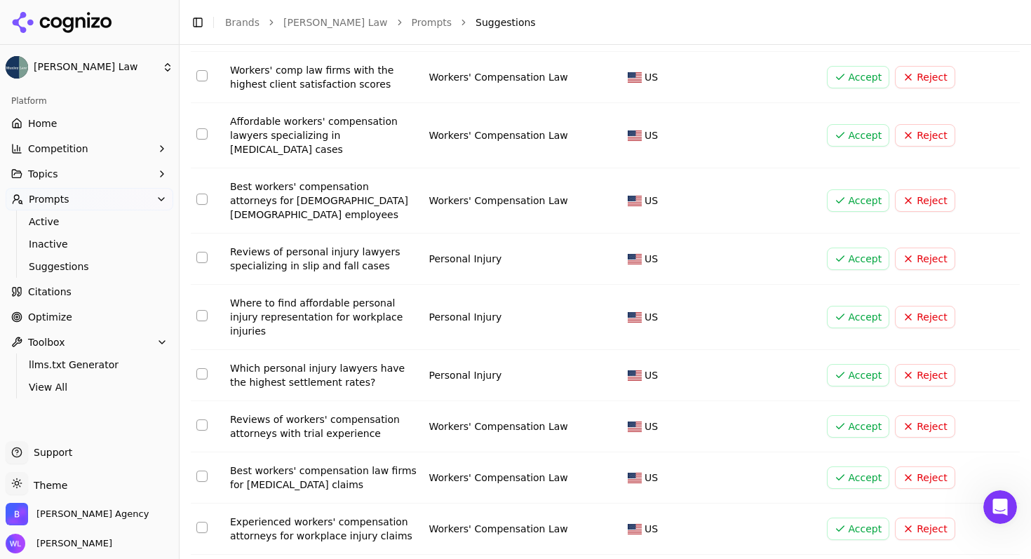
click at [850, 466] on button "Accept" at bounding box center [858, 477] width 63 height 22
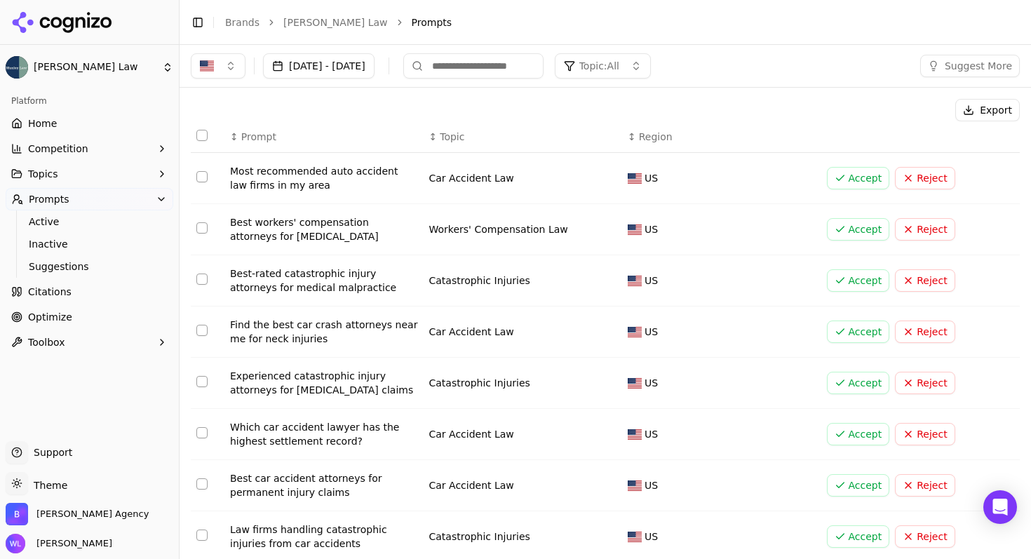
click at [39, 124] on span "Home" at bounding box center [42, 123] width 29 height 14
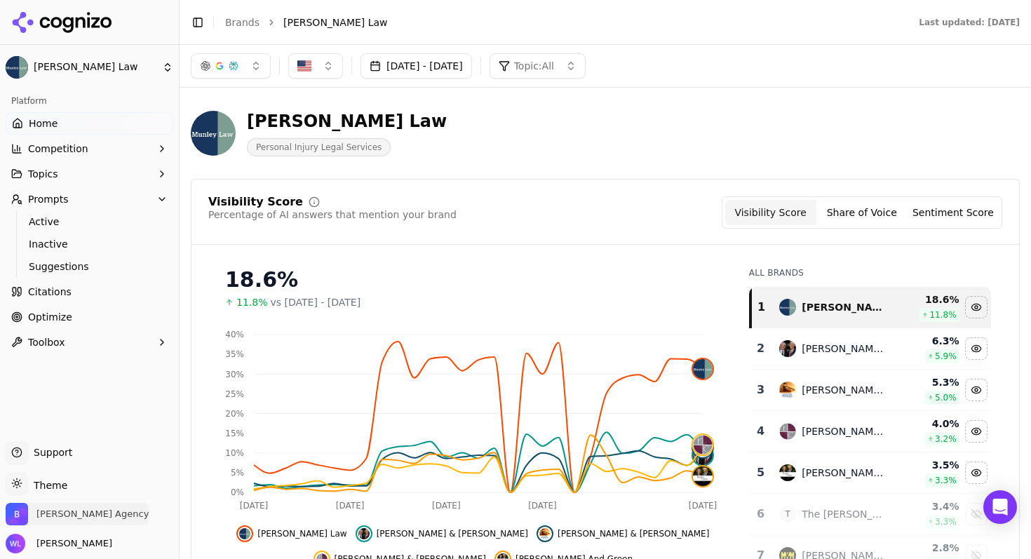
click at [72, 515] on span "[PERSON_NAME] Agency" at bounding box center [92, 514] width 112 height 13
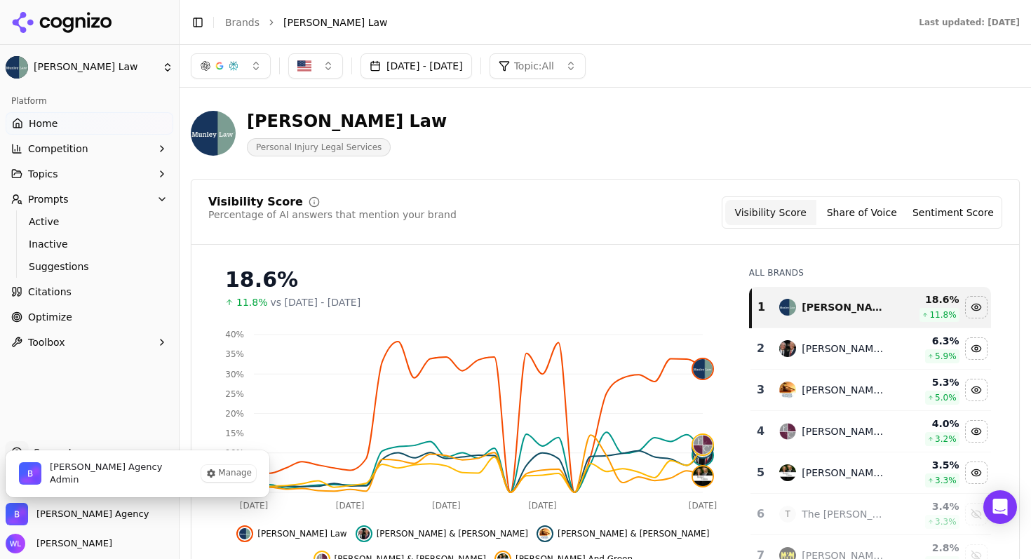
click at [569, 149] on div "Munley Law Personal Injury Legal Services" at bounding box center [505, 133] width 628 height 46
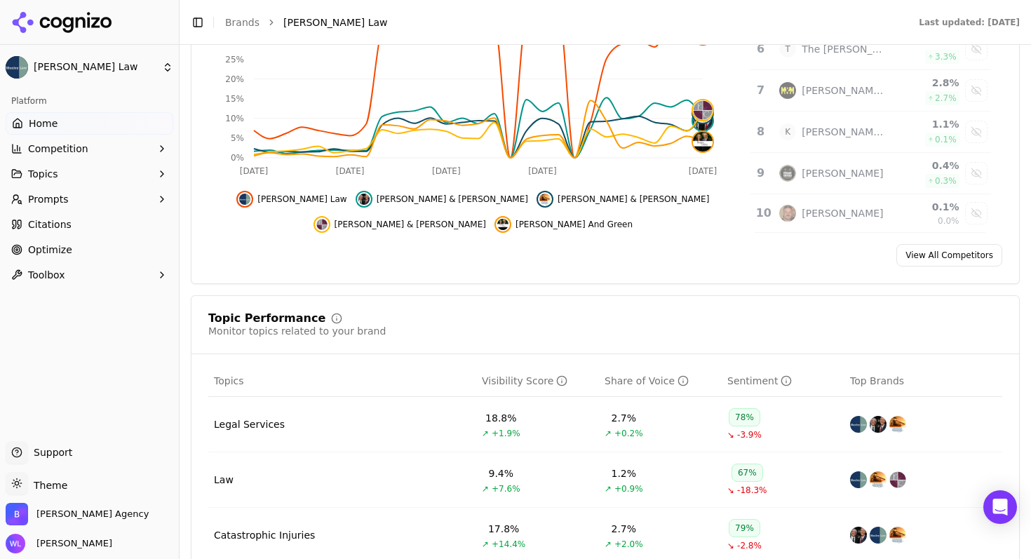
scroll to position [635, 0]
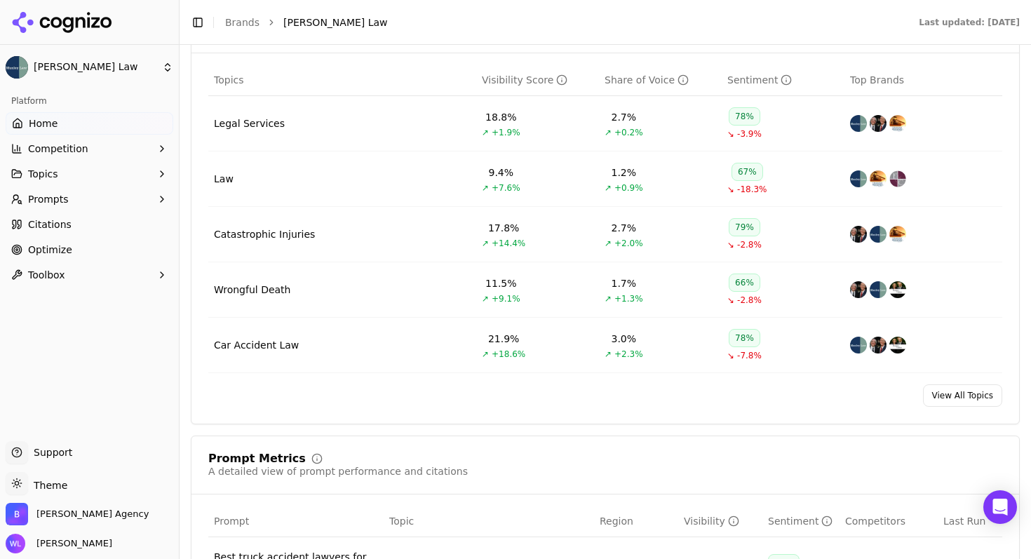
click at [956, 396] on link "View All Topics" at bounding box center [962, 395] width 79 height 22
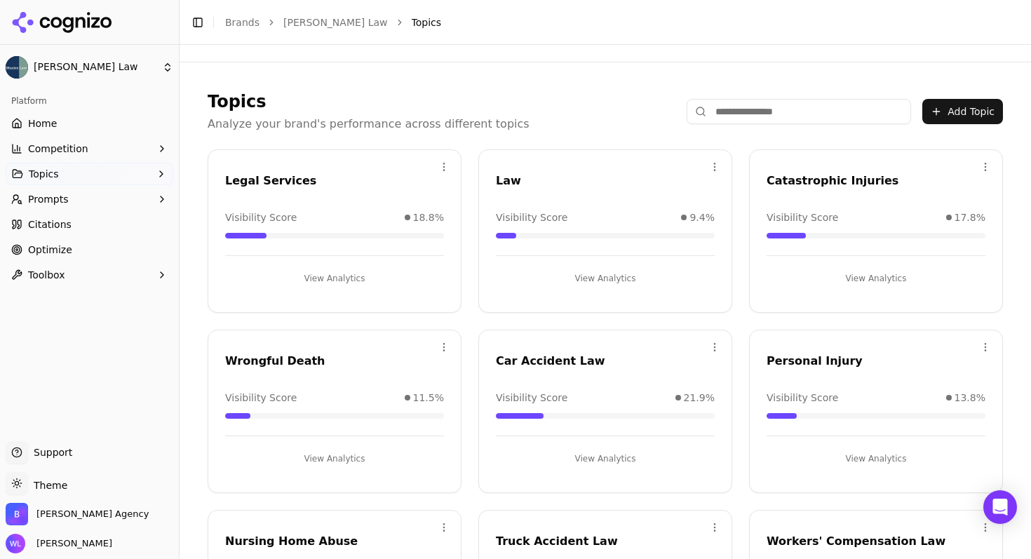
click at [510, 84] on div "Topics Analyze your brand's performance across different topics Add Topic Open …" at bounding box center [605, 382] width 829 height 616
